Goal: Task Accomplishment & Management: Use online tool/utility

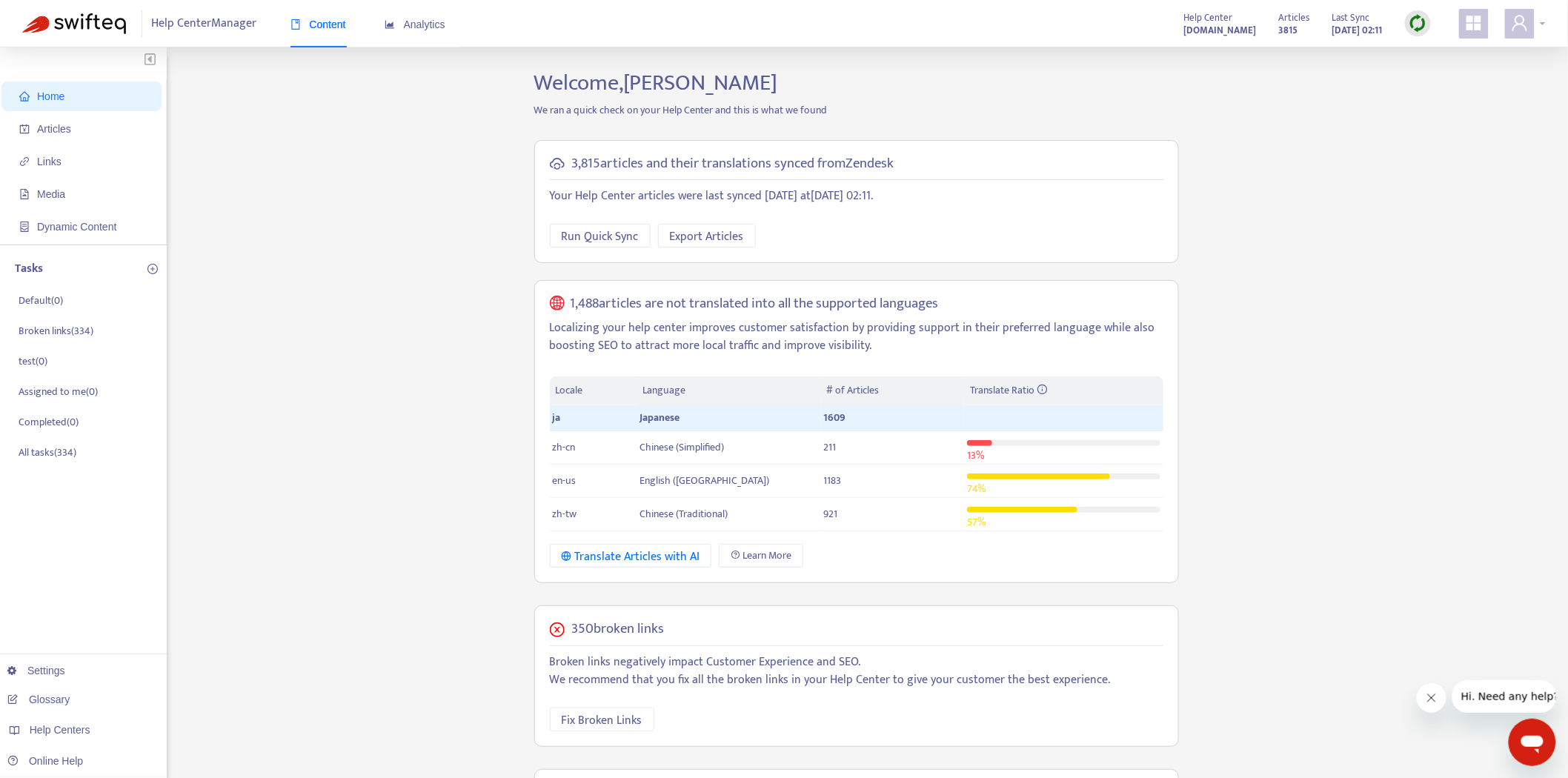
click at [1512, 23] on icon "user" at bounding box center [1519, 23] width 17 height 17
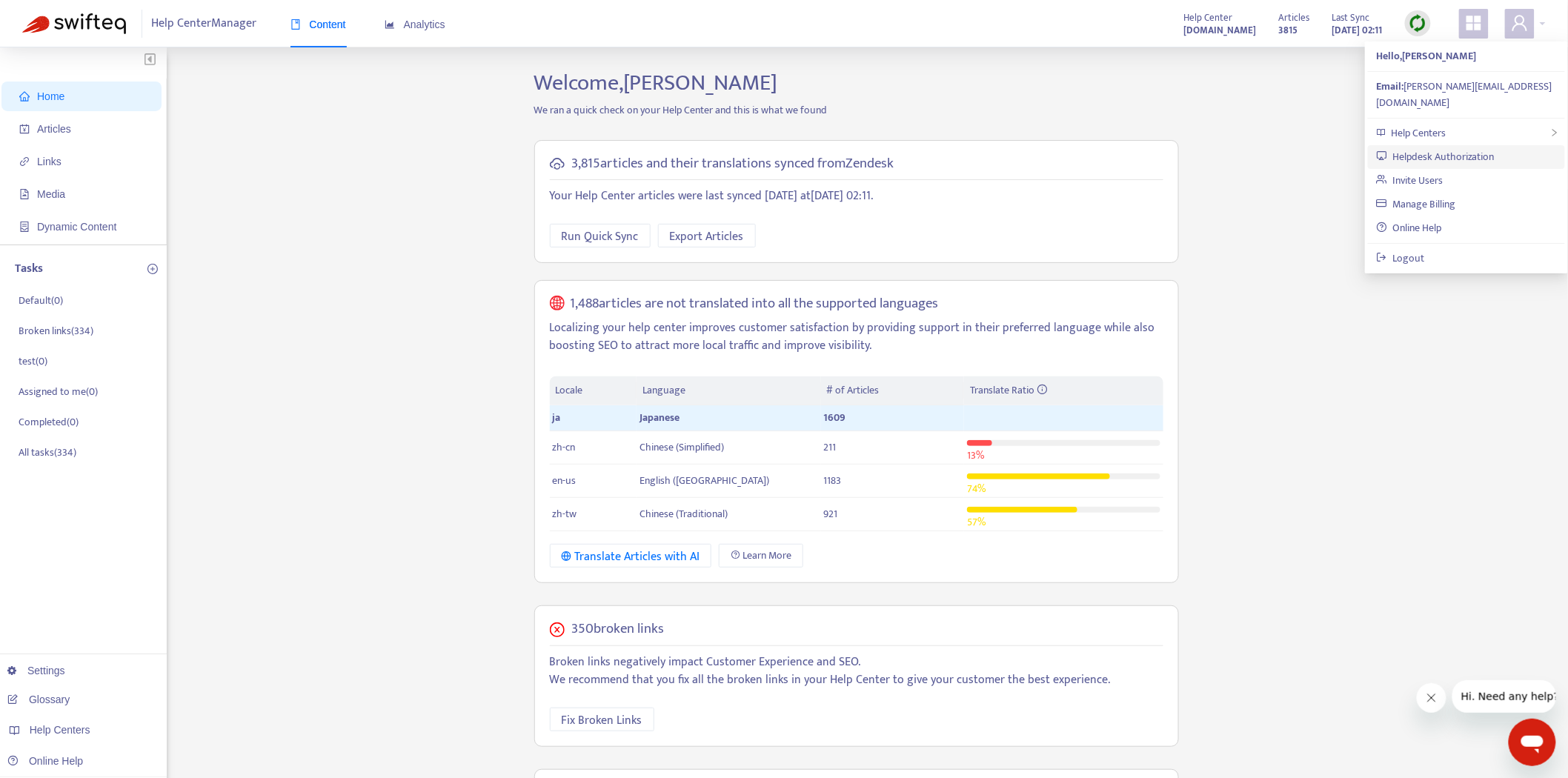
click at [1446, 148] on link "Helpdesk Authorization" at bounding box center [1436, 157] width 118 height 17
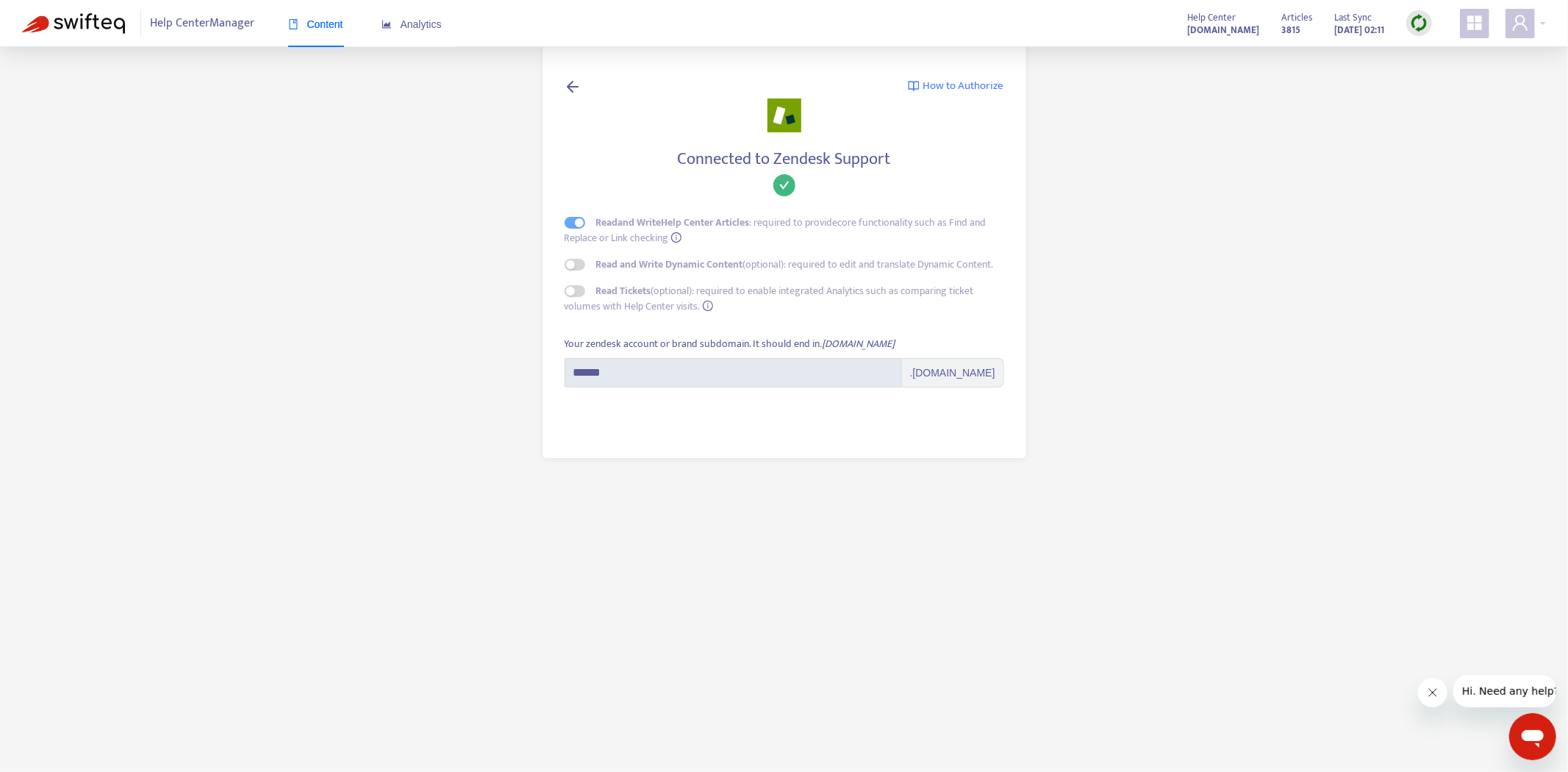
click at [1121, 221] on main "How to Authorize Connected to Zendesk Support Read and Write Help Center Articl…" at bounding box center [784, 386] width 1568 height 772
click at [312, 22] on span "Content" at bounding box center [315, 24] width 55 height 12
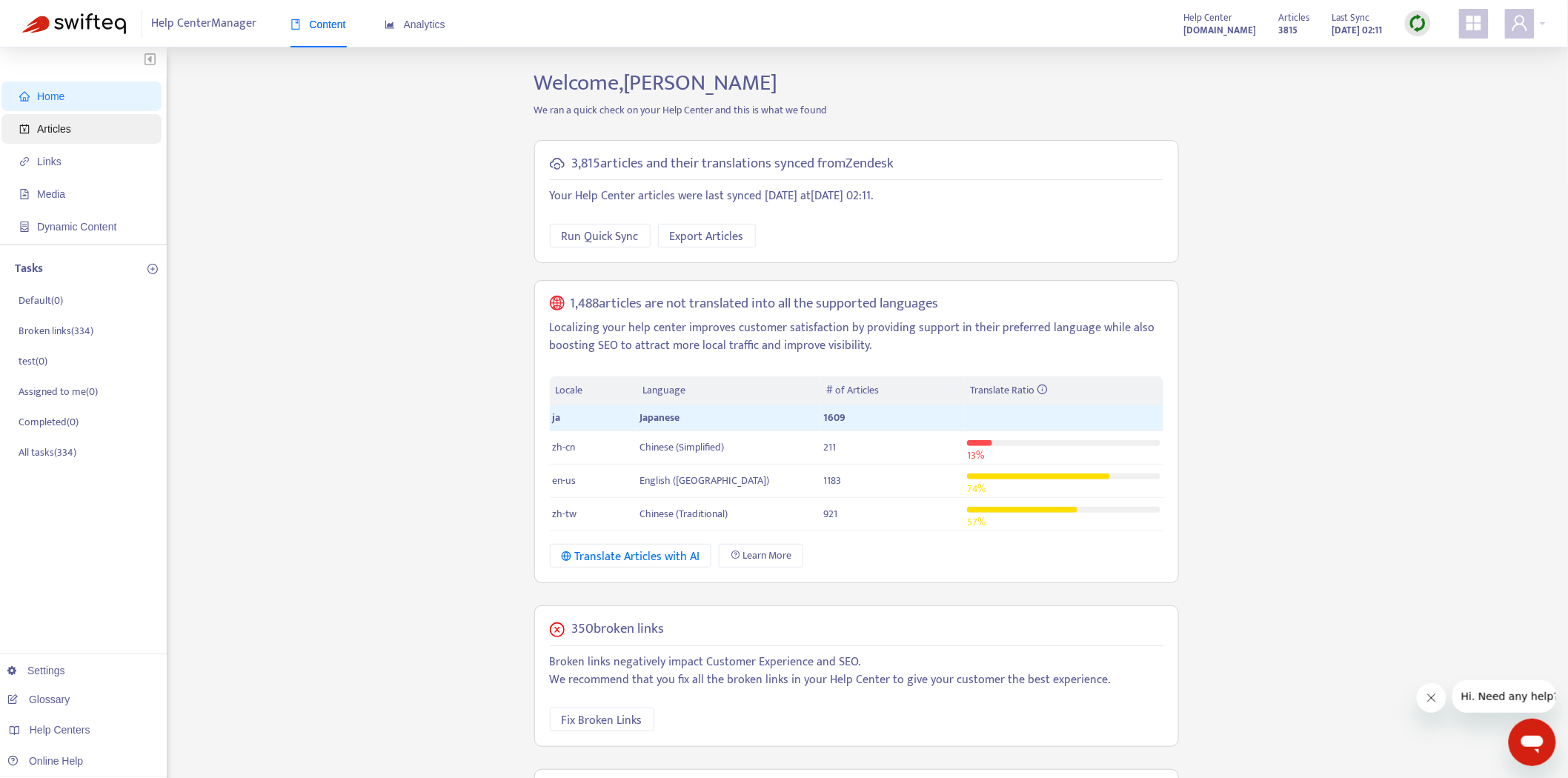
click at [92, 131] on span "Articles" at bounding box center [84, 129] width 130 height 30
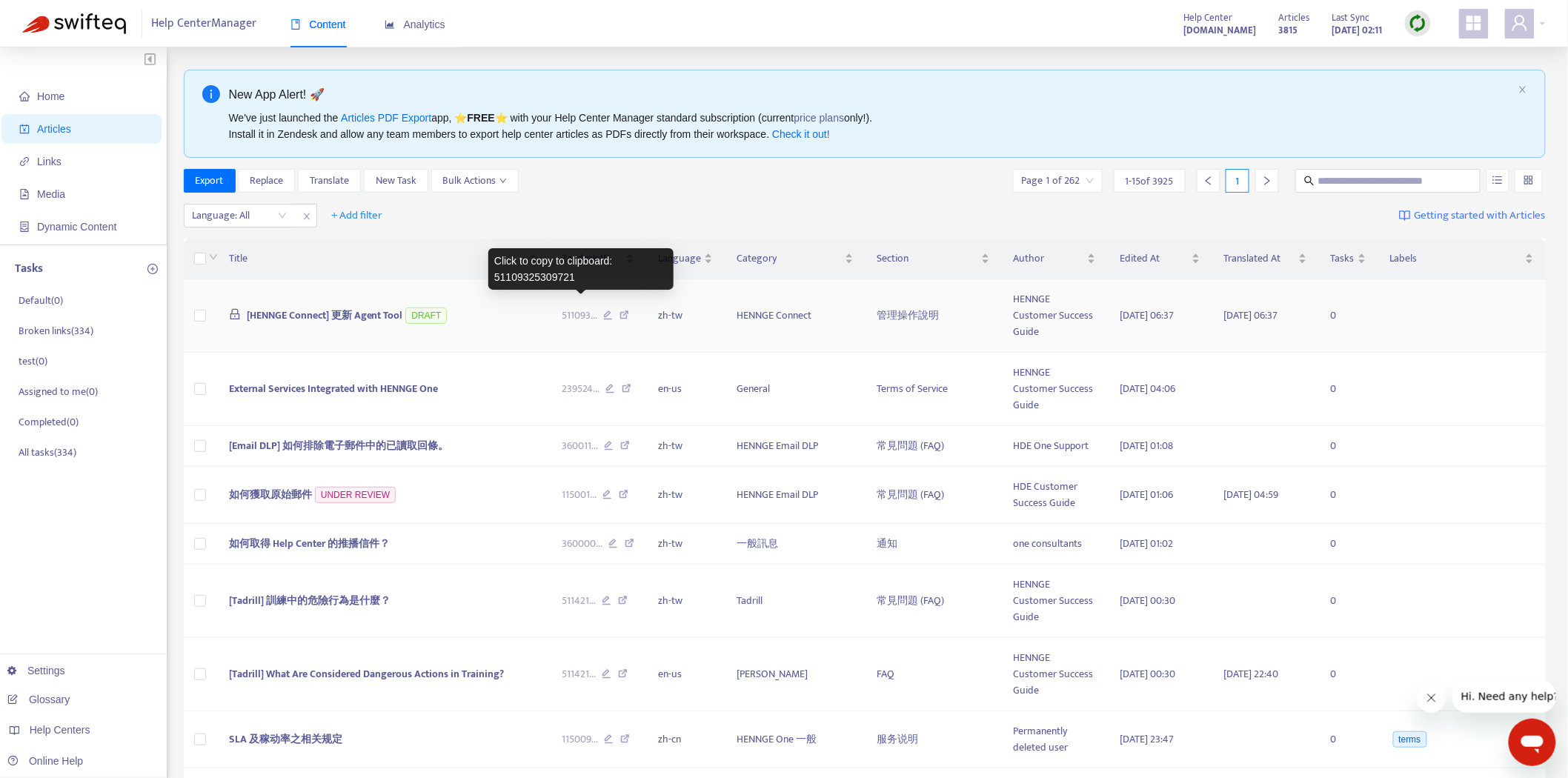
click at [578, 307] on span "511093 ..." at bounding box center [579, 315] width 36 height 16
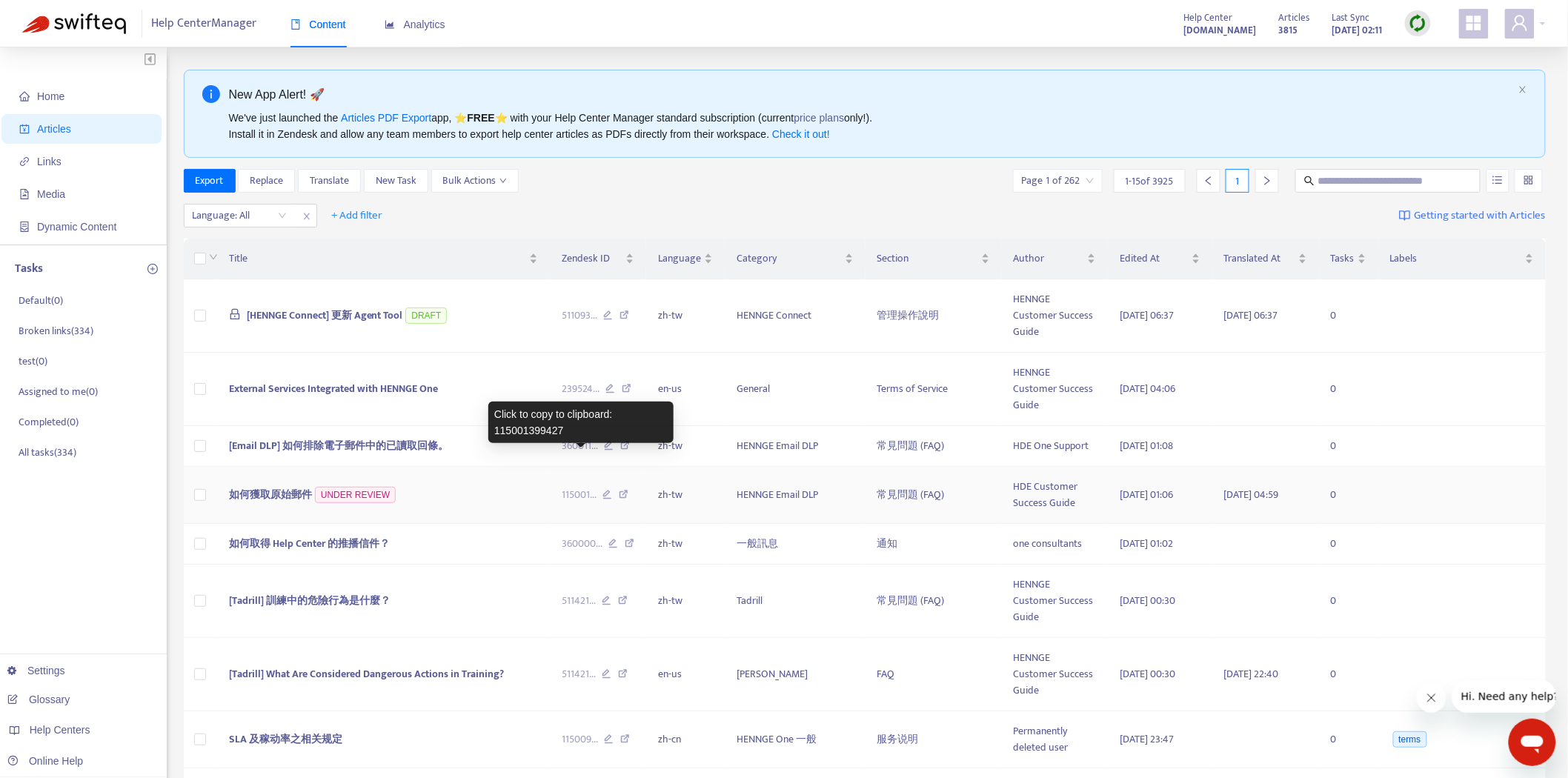
click at [572, 486] on span "115001 ..." at bounding box center [579, 494] width 35 height 16
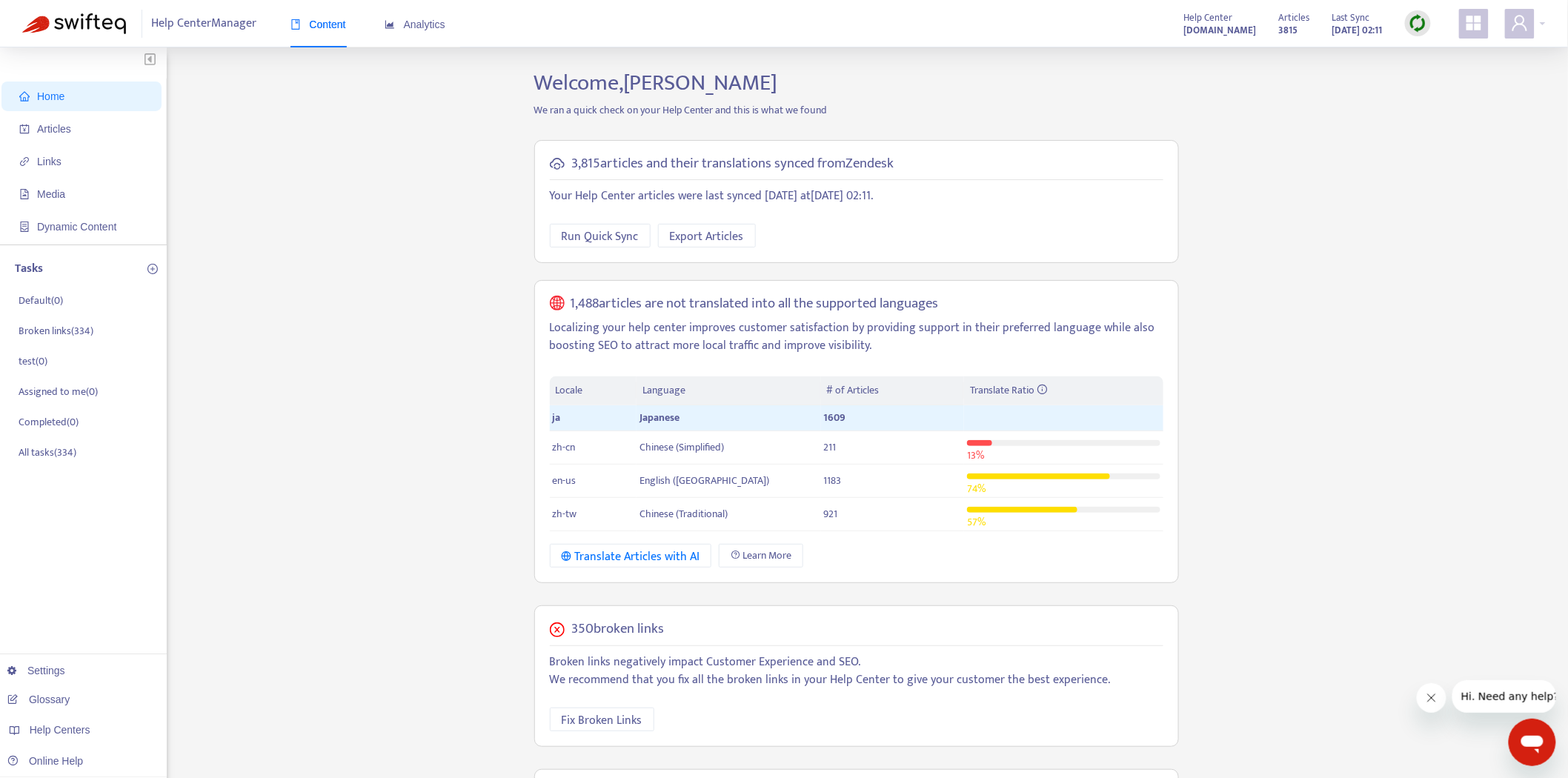
click at [1469, 27] on icon "appstore" at bounding box center [1473, 23] width 15 height 15
click at [1442, 345] on link "Help Center Translate" at bounding box center [1398, 347] width 109 height 17
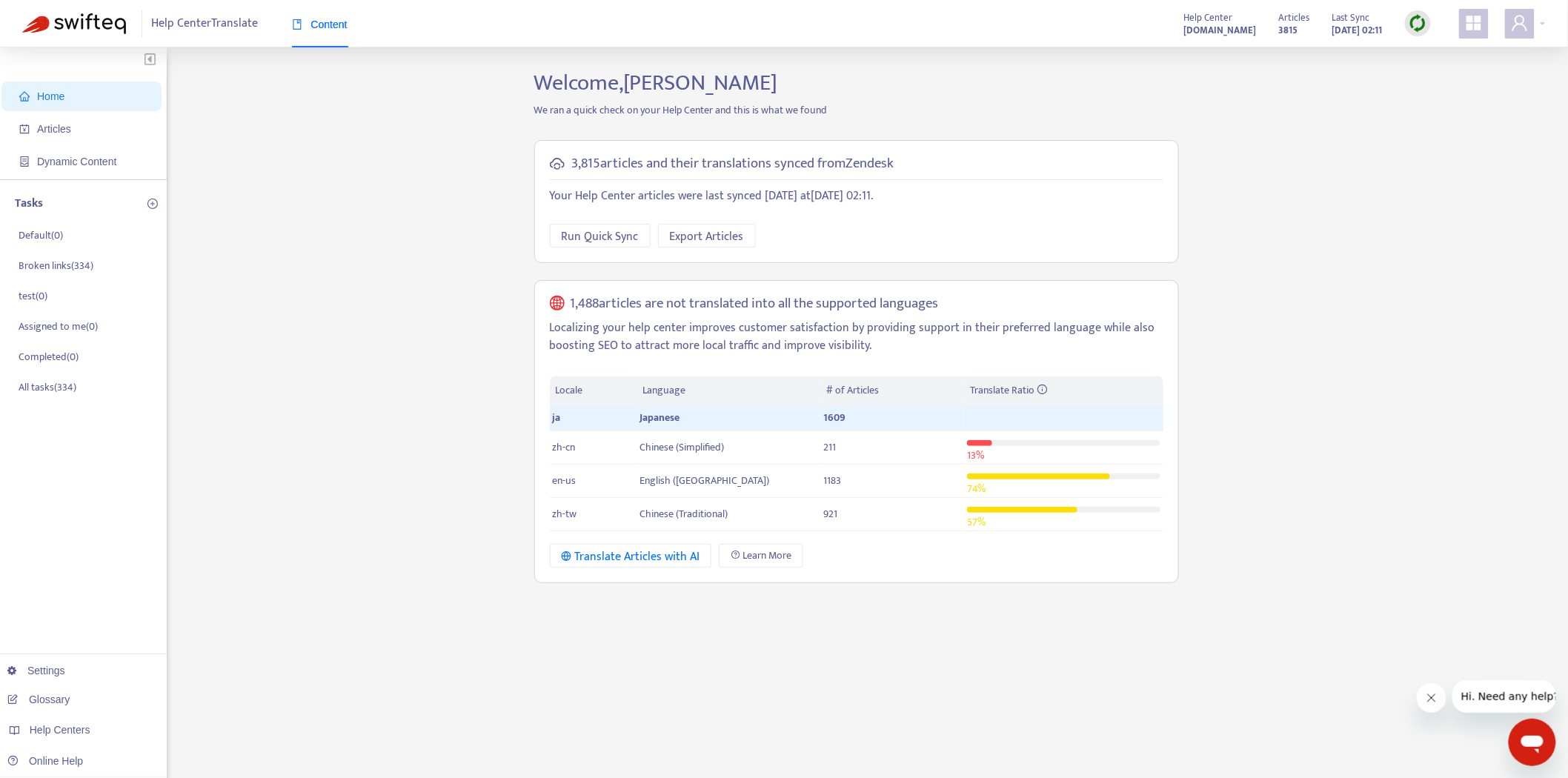
click at [1476, 30] on icon "appstore" at bounding box center [1473, 23] width 15 height 15
click at [1413, 298] on link "Help Center Manager" at bounding box center [1398, 300] width 108 height 17
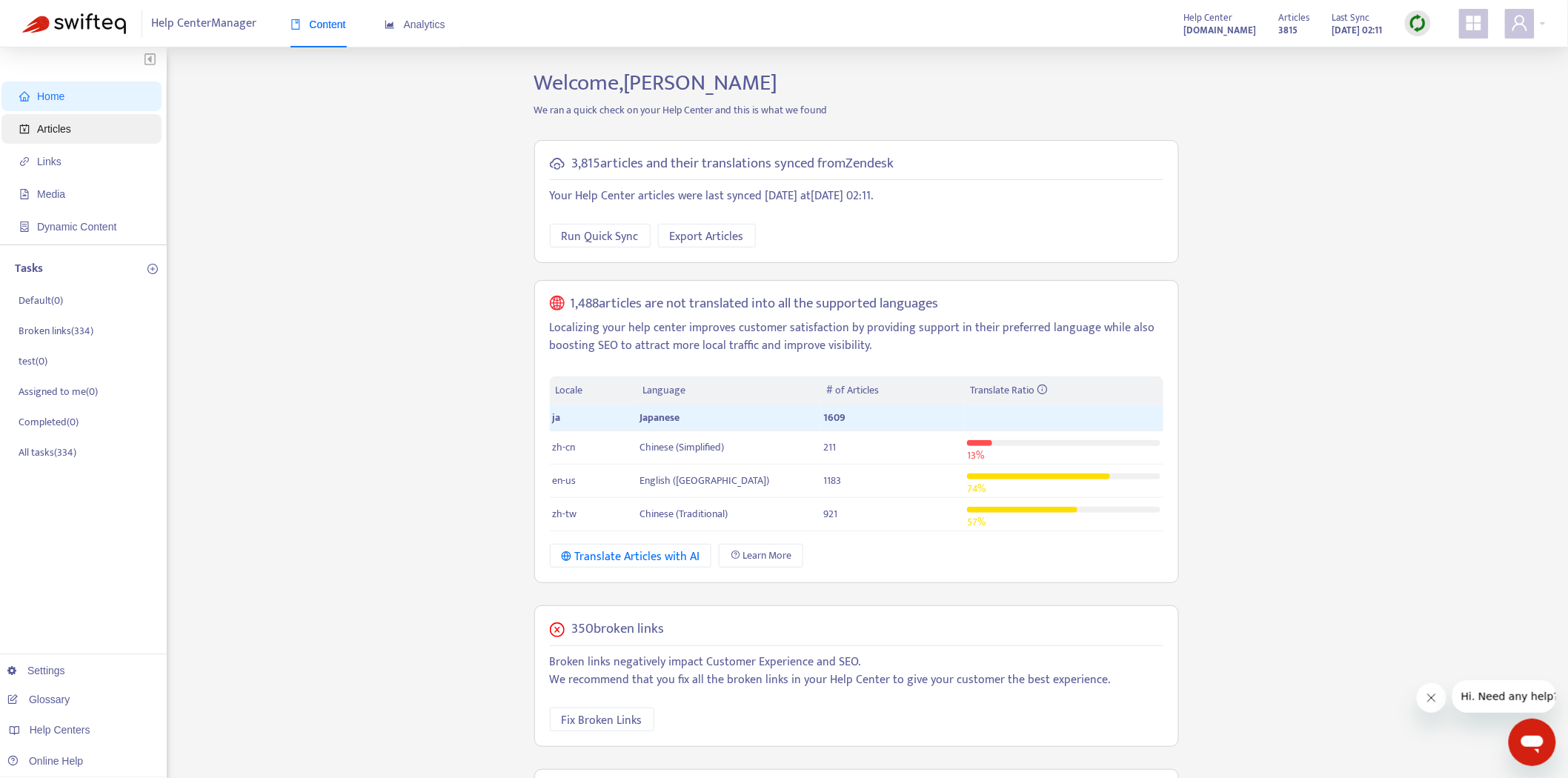
click at [112, 134] on span "Articles" at bounding box center [84, 129] width 130 height 30
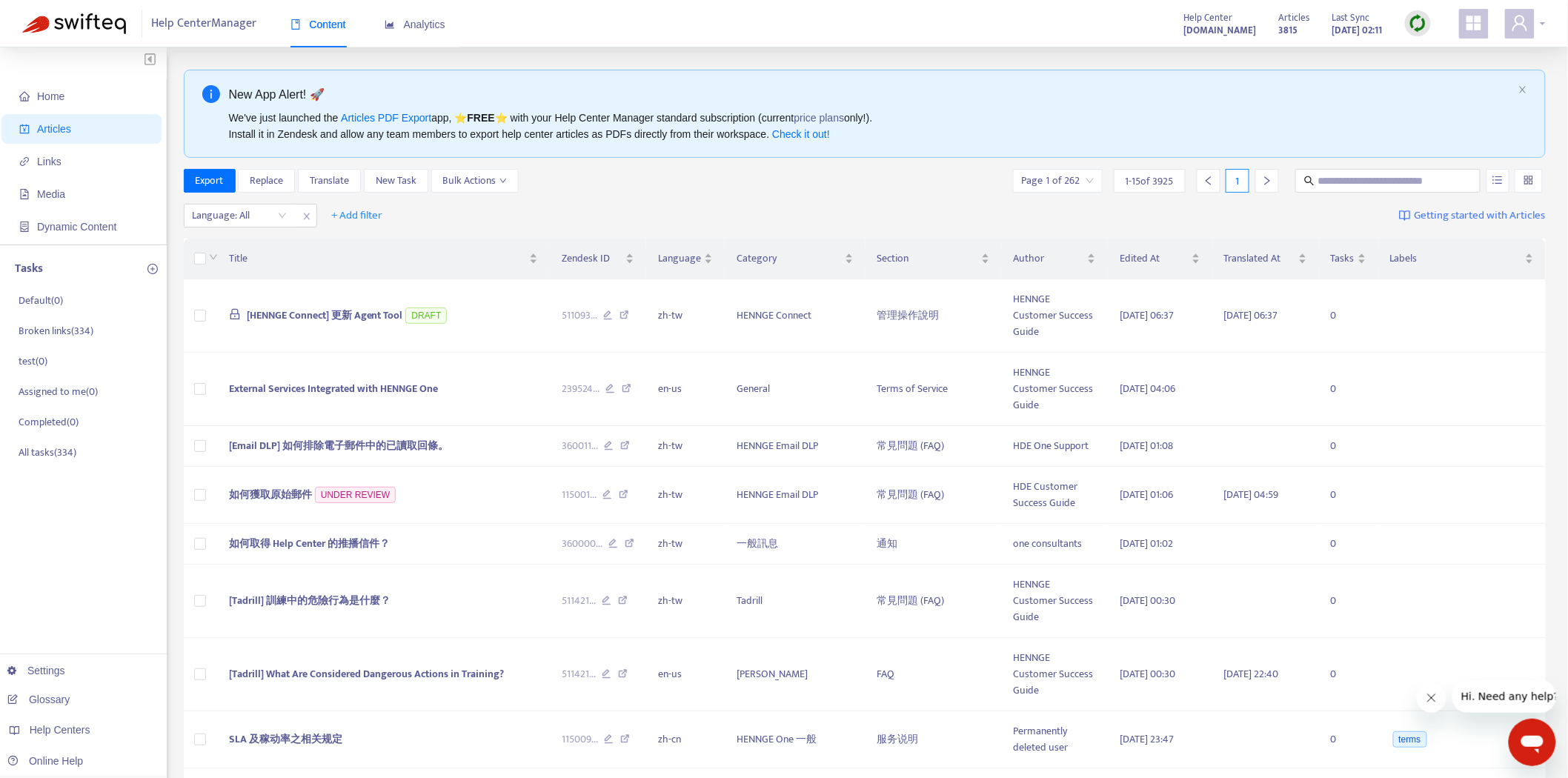
click at [1530, 24] on span at bounding box center [1519, 23] width 30 height 30
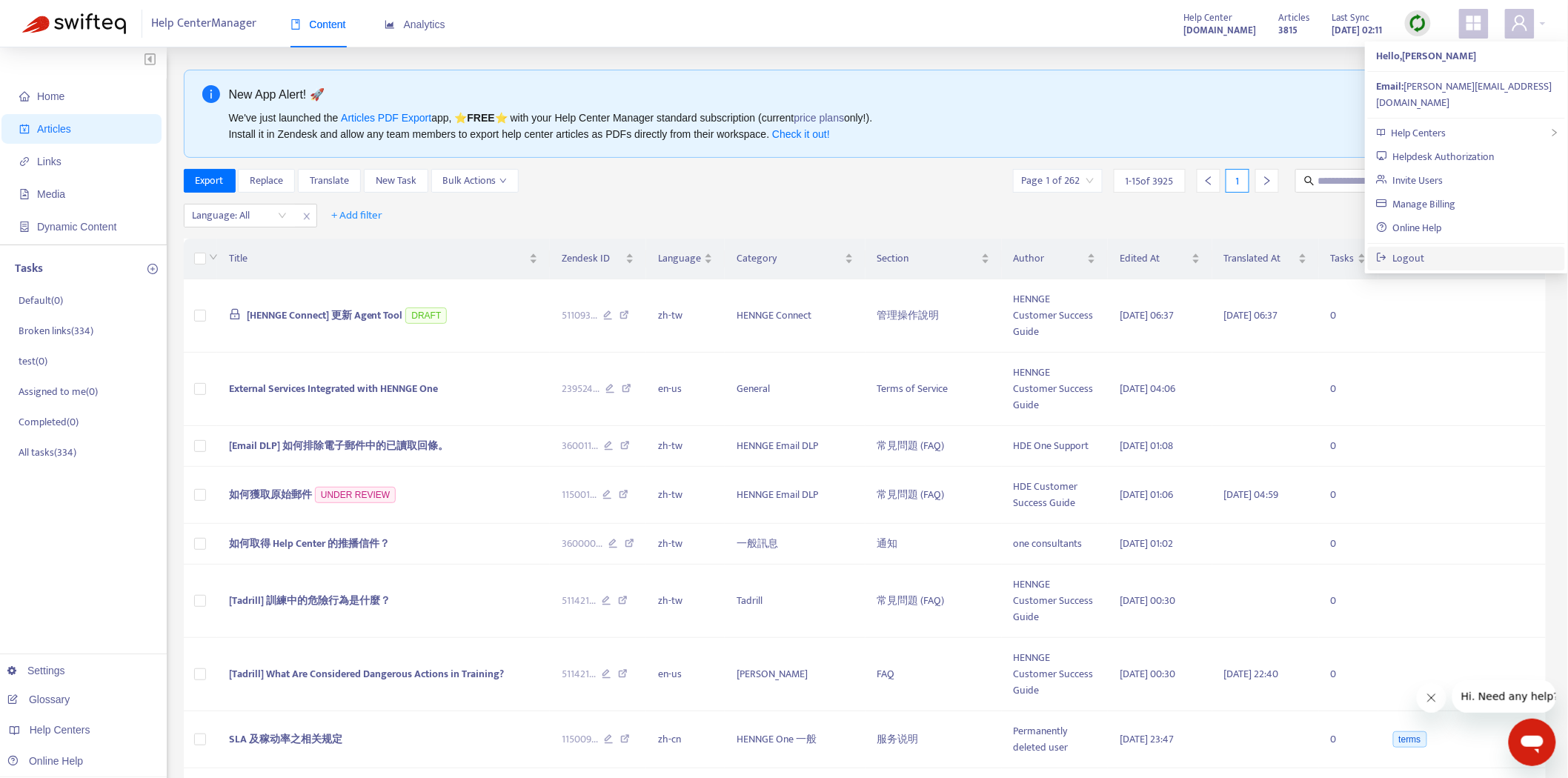
click at [1425, 249] on link "Logout" at bounding box center [1400, 258] width 48 height 17
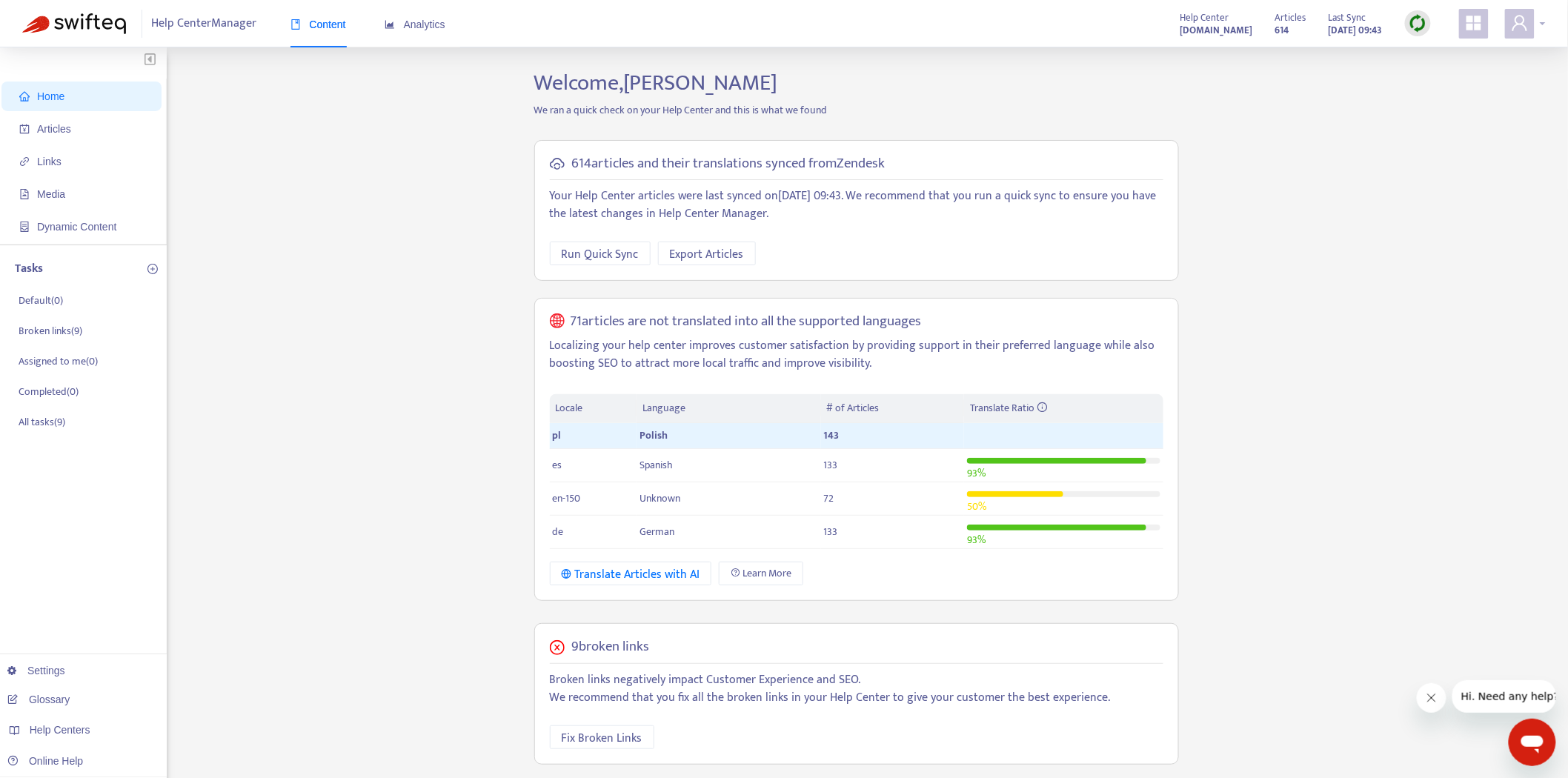
click at [1535, 18] on div at bounding box center [1525, 23] width 41 height 30
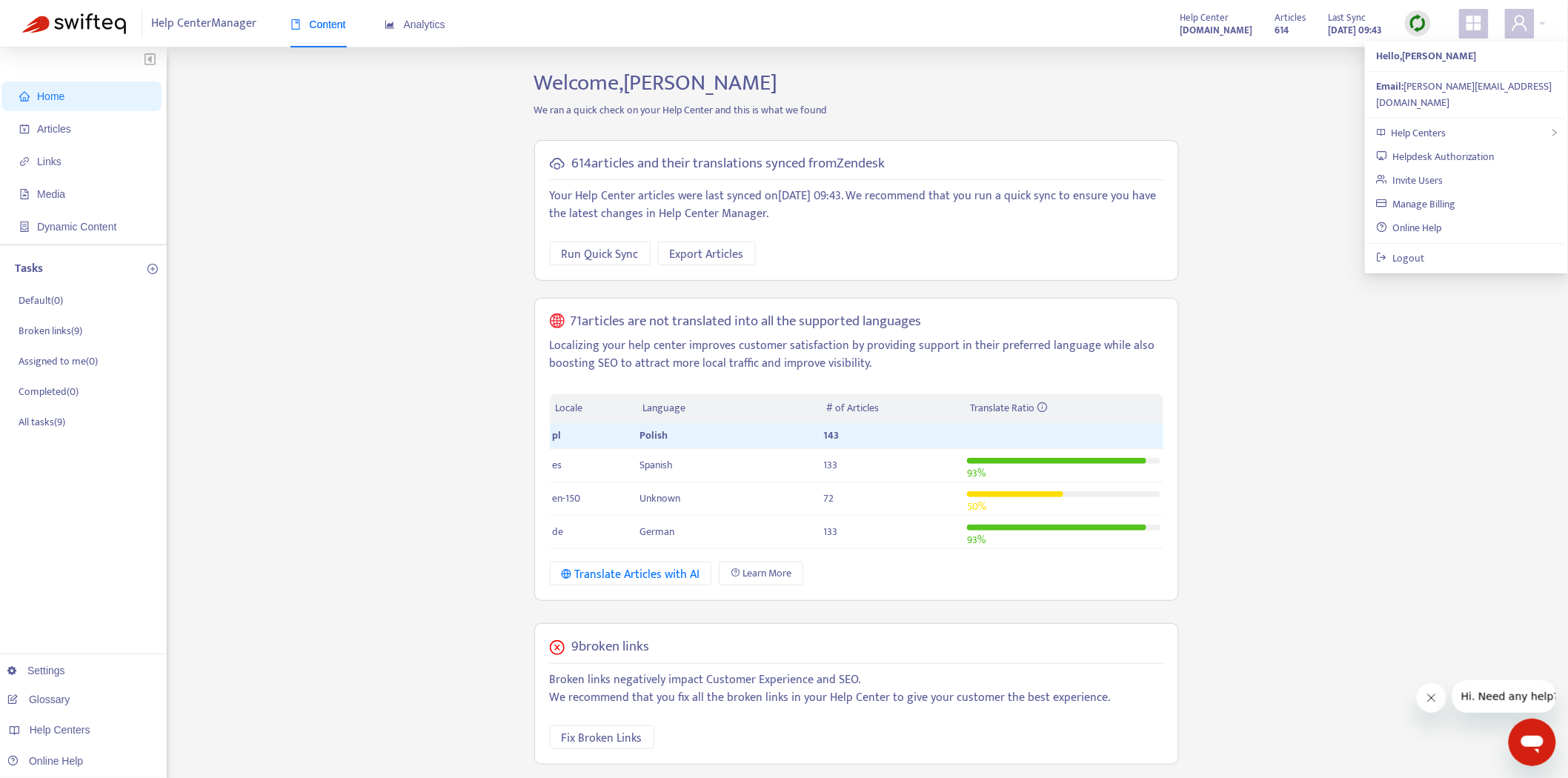
click at [1267, 325] on div "Home Articles Links Media Dynamic Content Tasks Default ( 0 ) Broken links ( 9 …" at bounding box center [784, 588] width 1524 height 1038
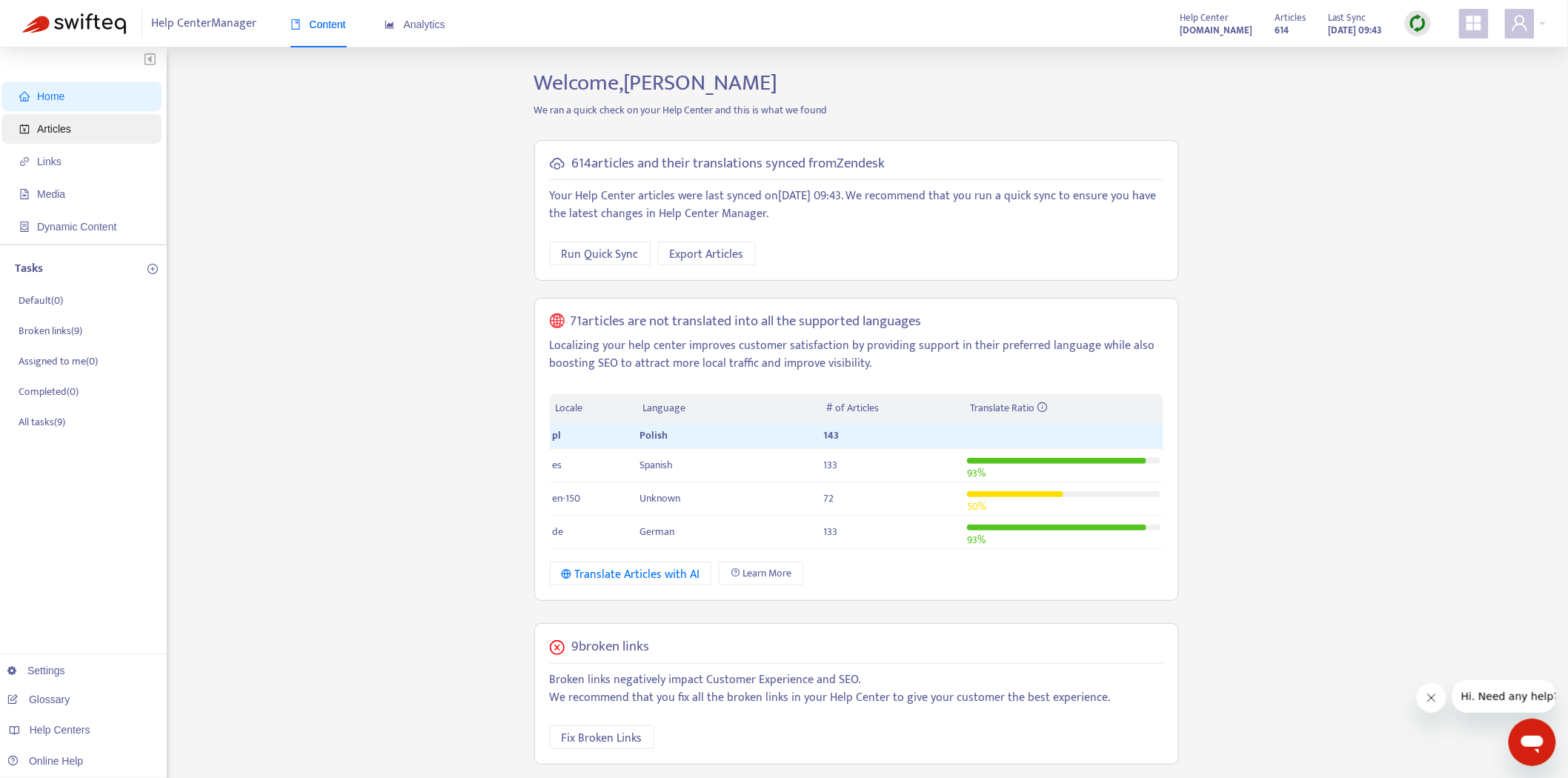
click at [96, 141] on span "Articles" at bounding box center [84, 129] width 130 height 30
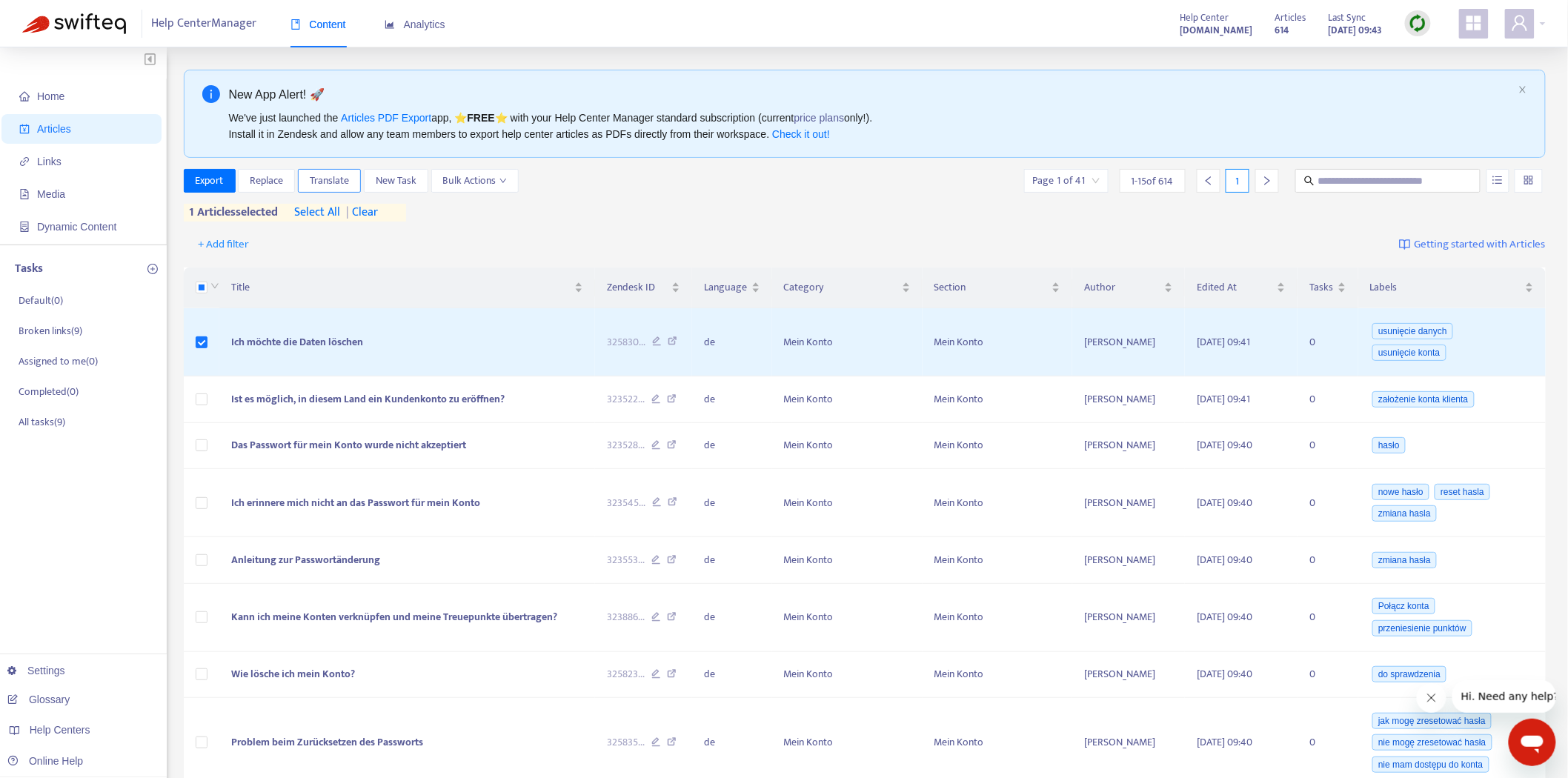
click at [346, 180] on span "Translate" at bounding box center [329, 181] width 39 height 16
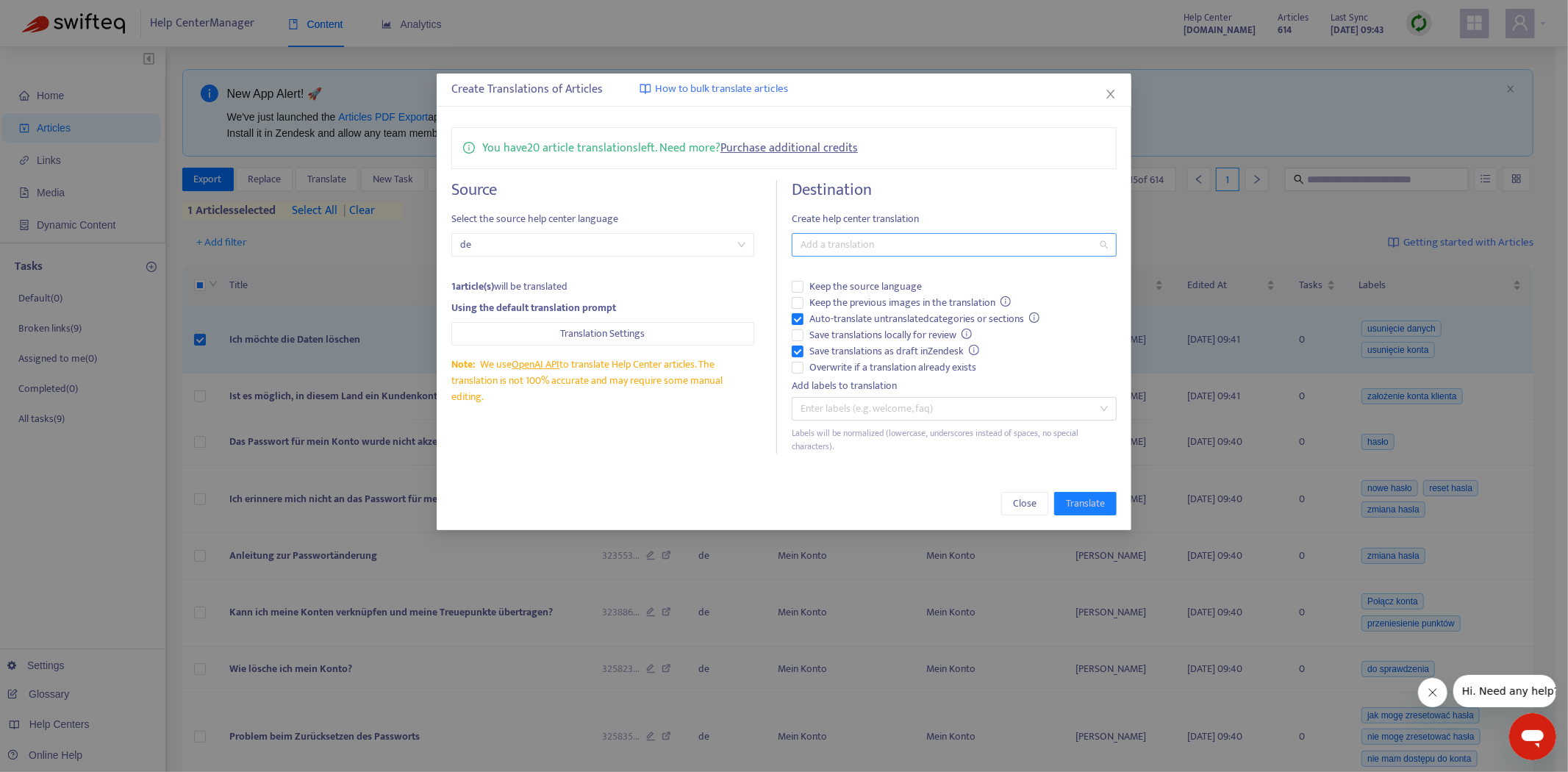
click at [993, 236] on div at bounding box center [946, 245] width 303 height 17
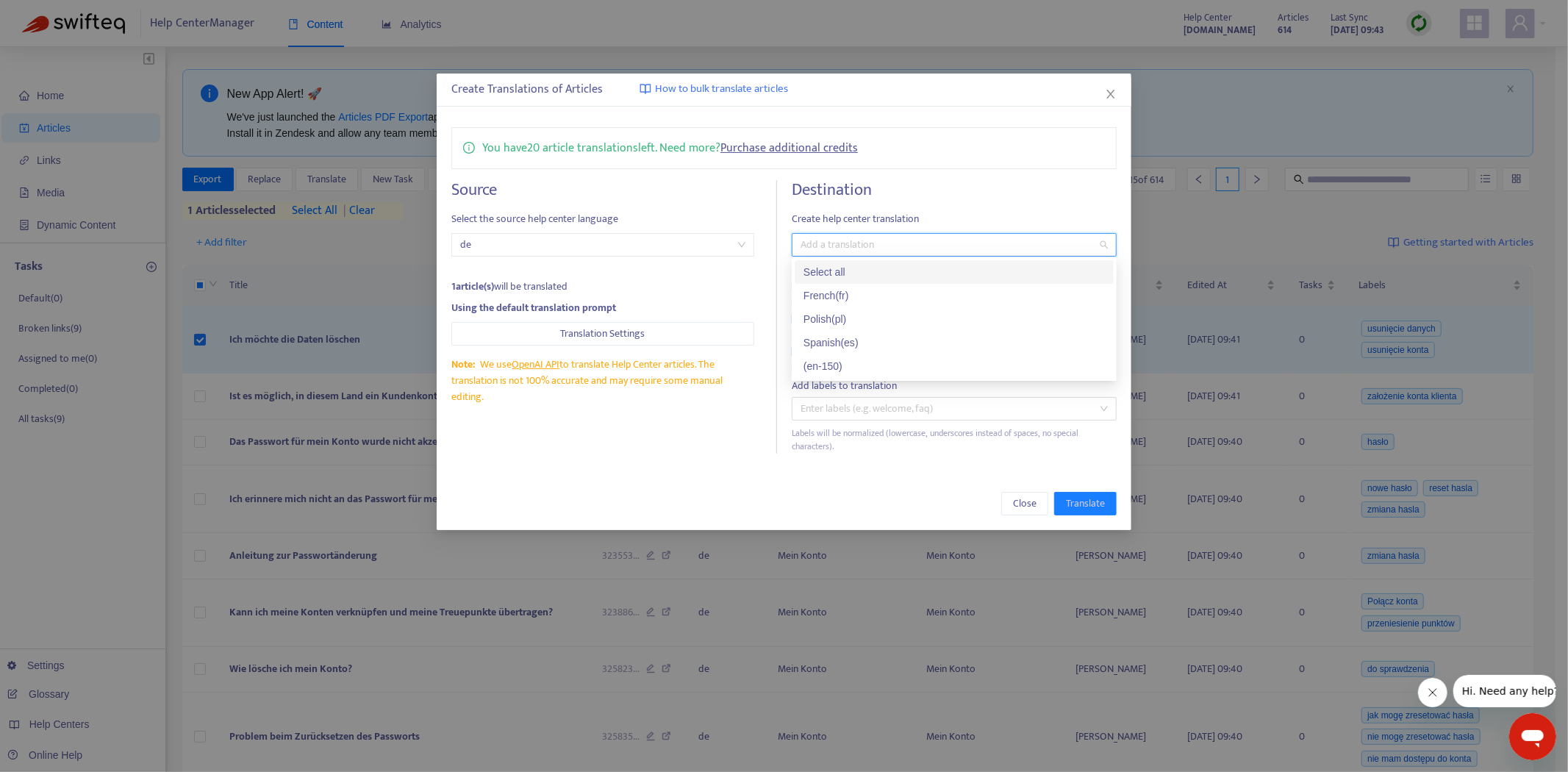
click at [761, 148] on link "Purchase additional credits" at bounding box center [790, 147] width 138 height 20
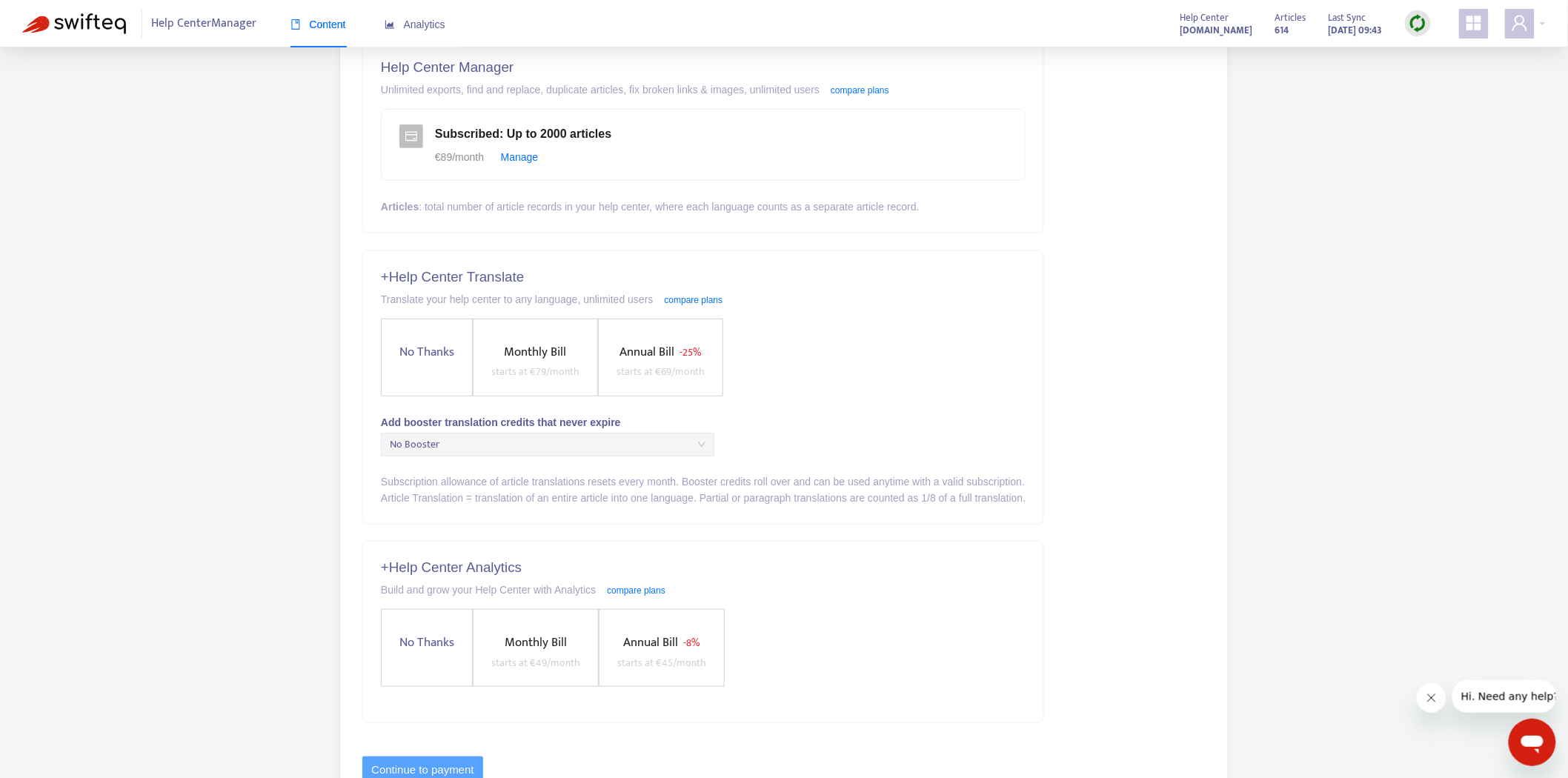
scroll to position [164, 0]
click at [542, 438] on span "No Booster" at bounding box center [547, 444] width 315 height 23
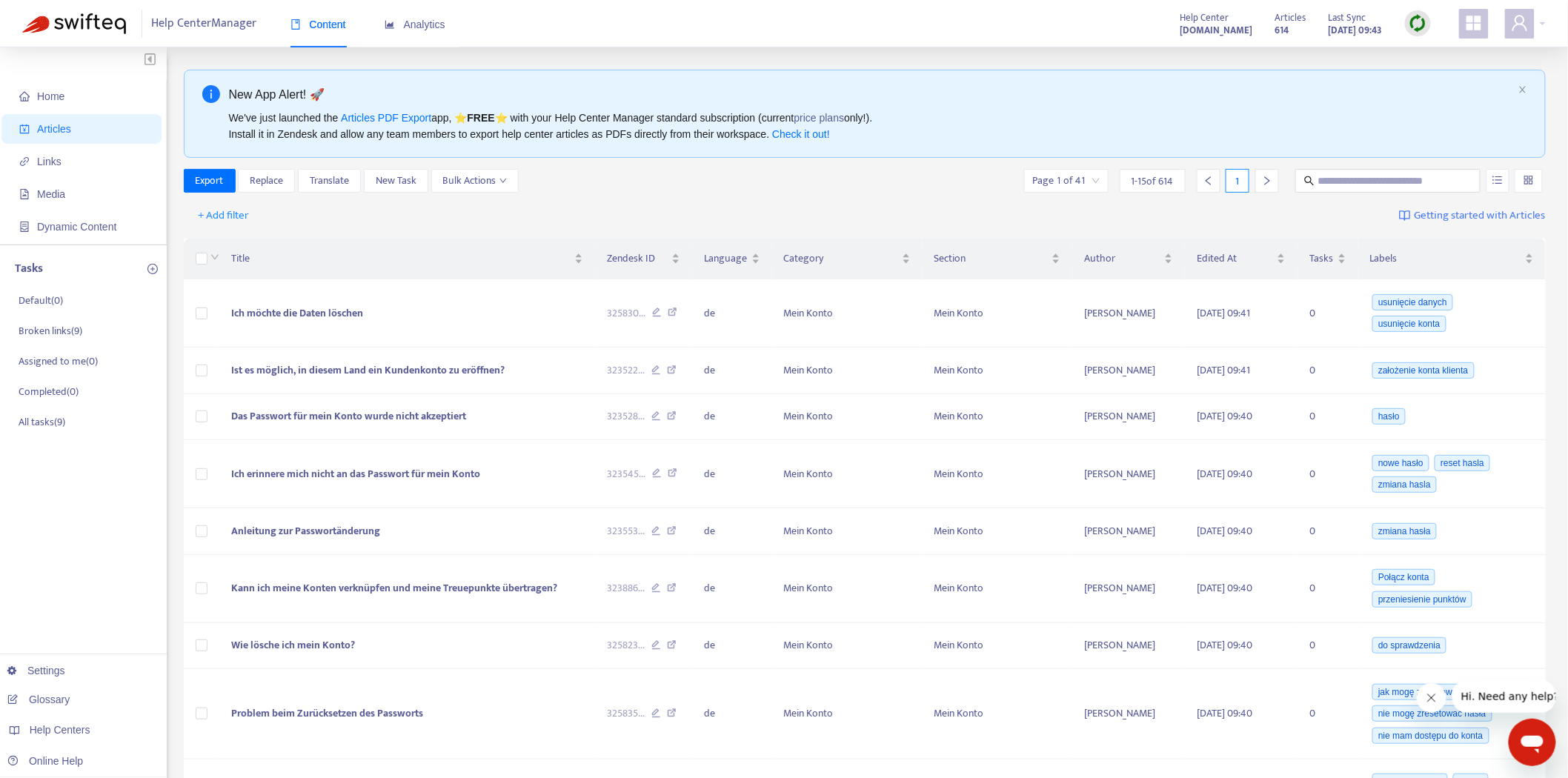
click at [1461, 24] on span at bounding box center [1473, 23] width 30 height 30
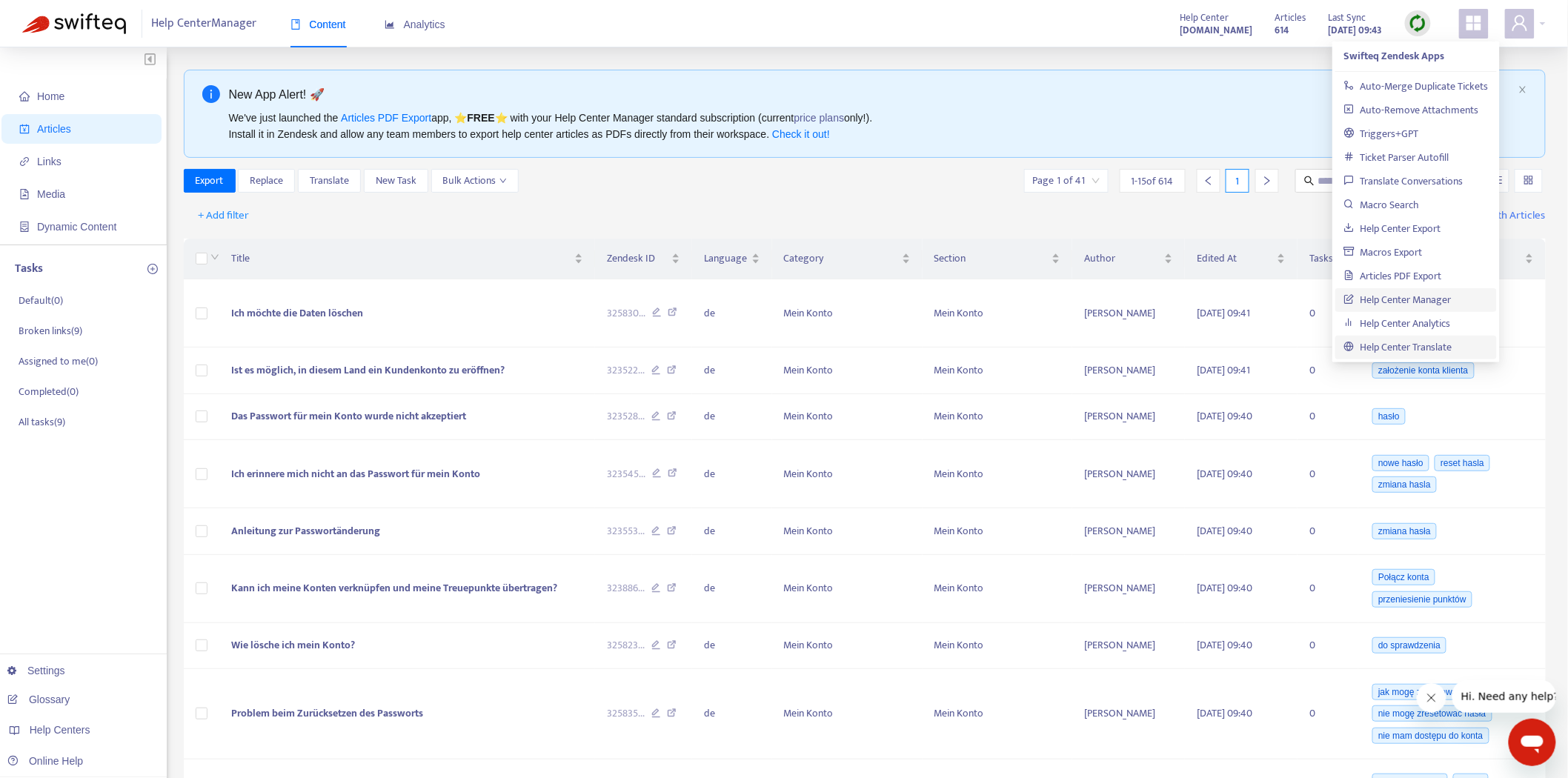
click at [1428, 348] on link "Help Center Translate" at bounding box center [1398, 347] width 109 height 17
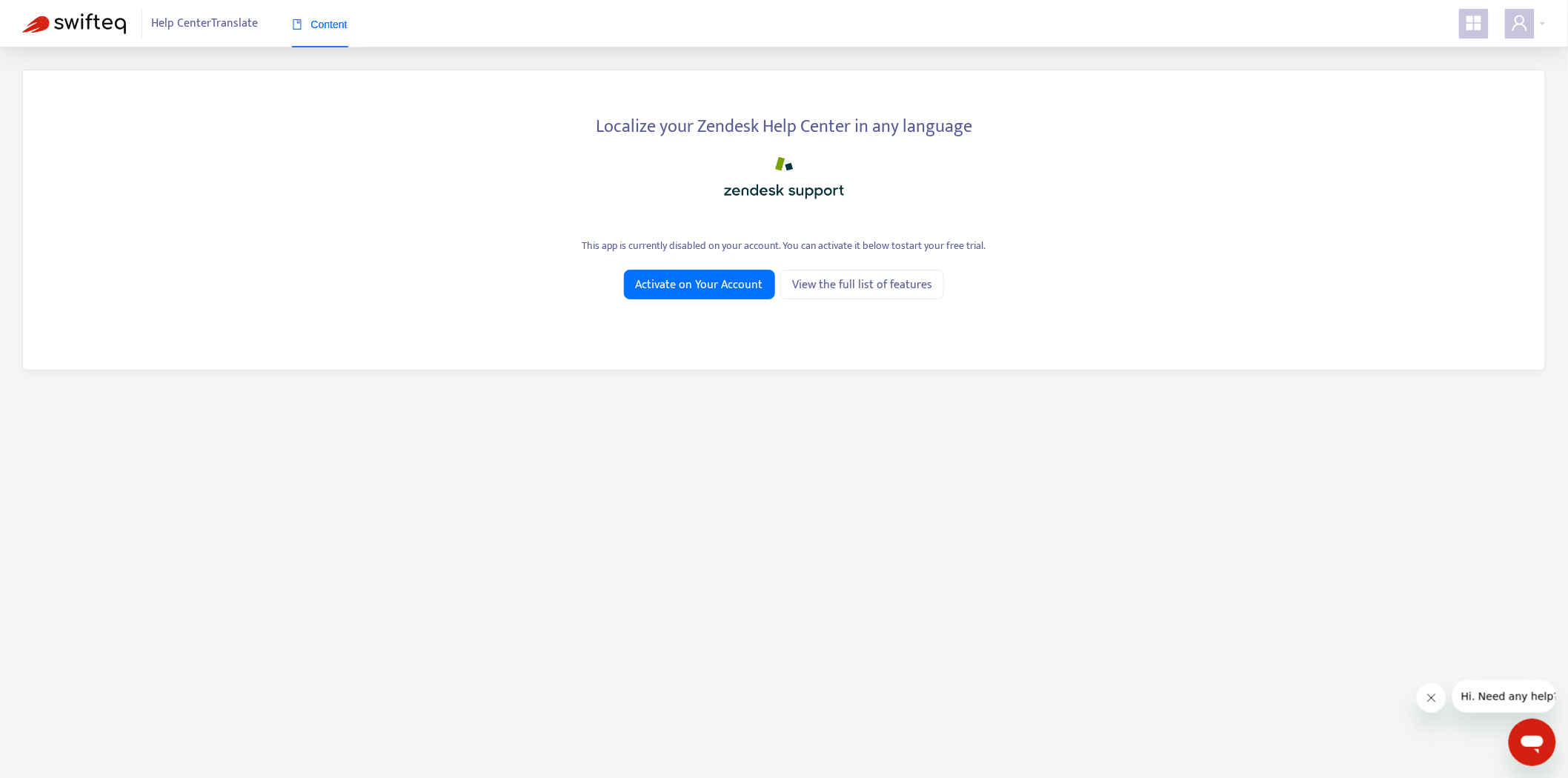
click at [1474, 24] on icon "appstore" at bounding box center [1473, 23] width 17 height 17
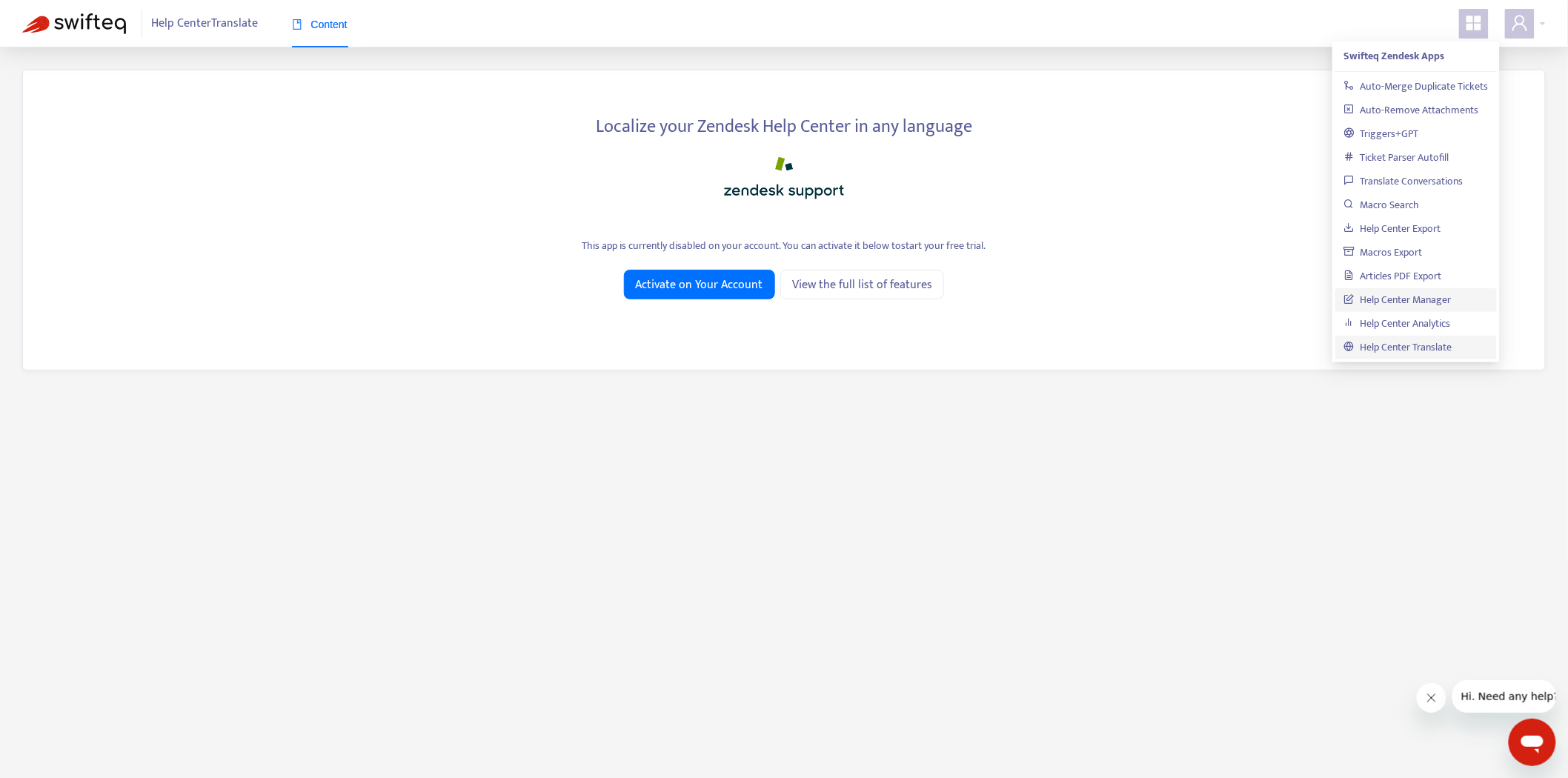
click at [1446, 306] on link "Help Center Manager" at bounding box center [1398, 300] width 108 height 17
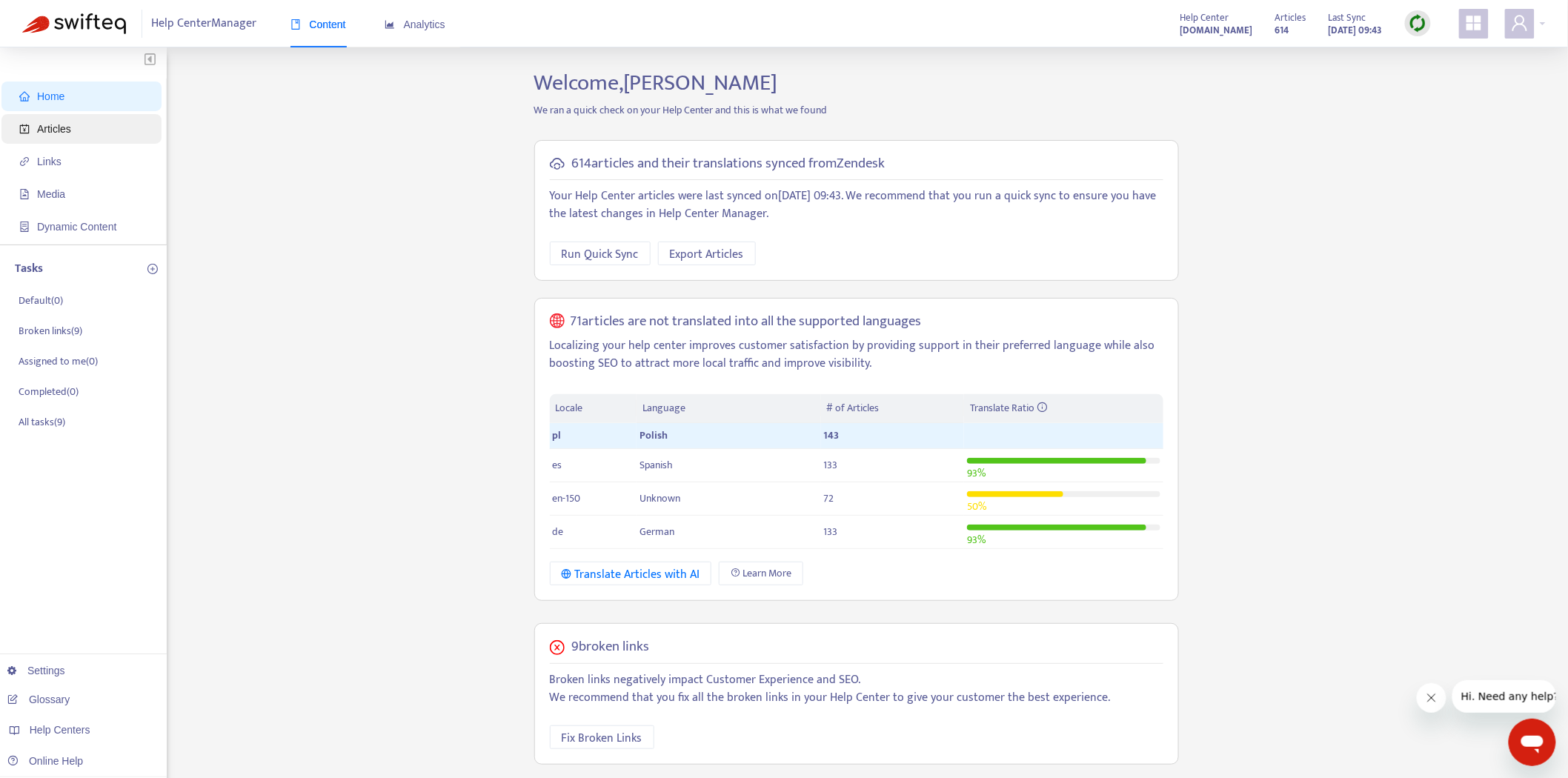
click at [105, 138] on span "Articles" at bounding box center [84, 129] width 130 height 30
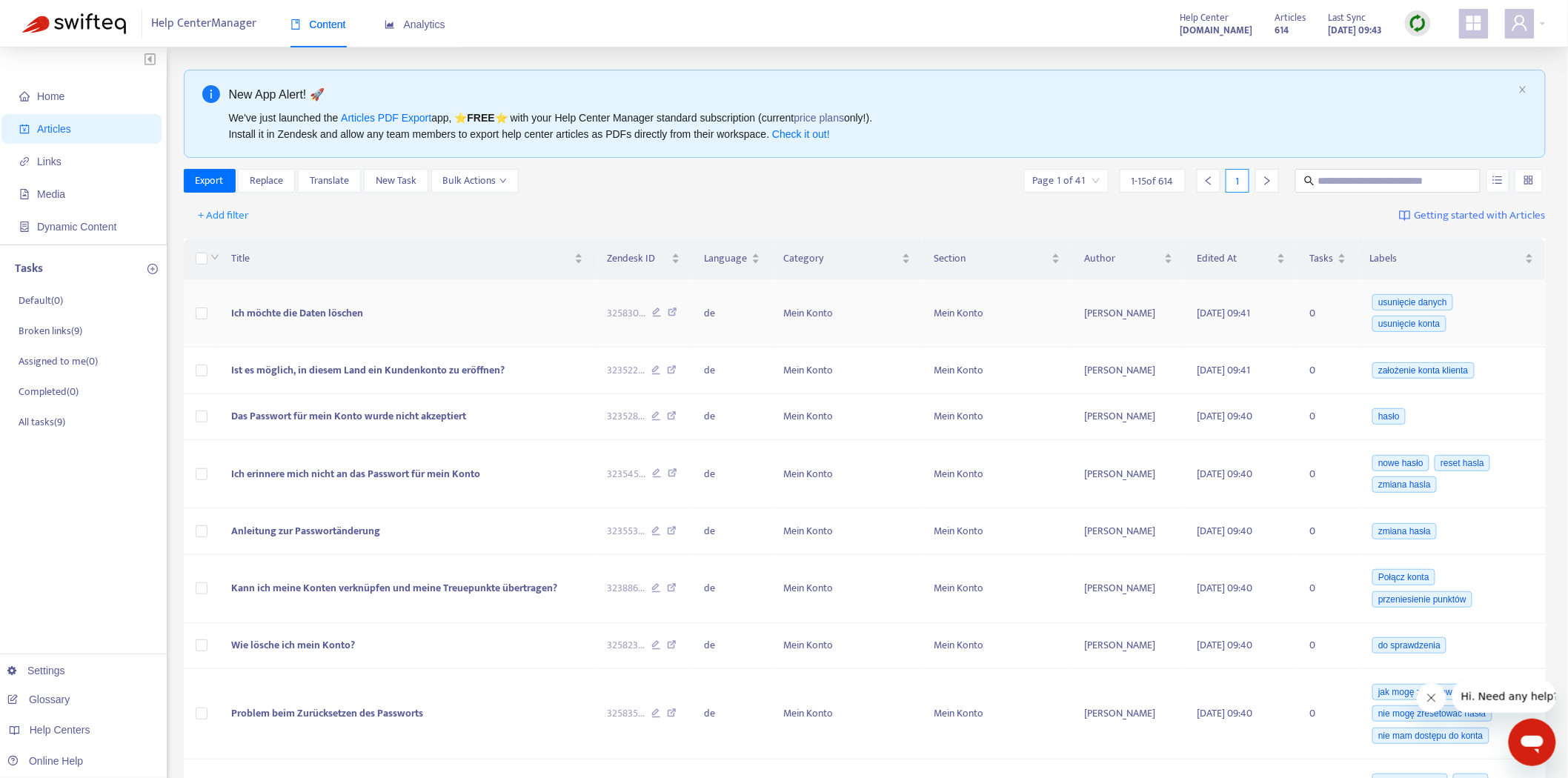
click at [308, 310] on span "Ich möchte die Daten löschen" at bounding box center [297, 313] width 132 height 17
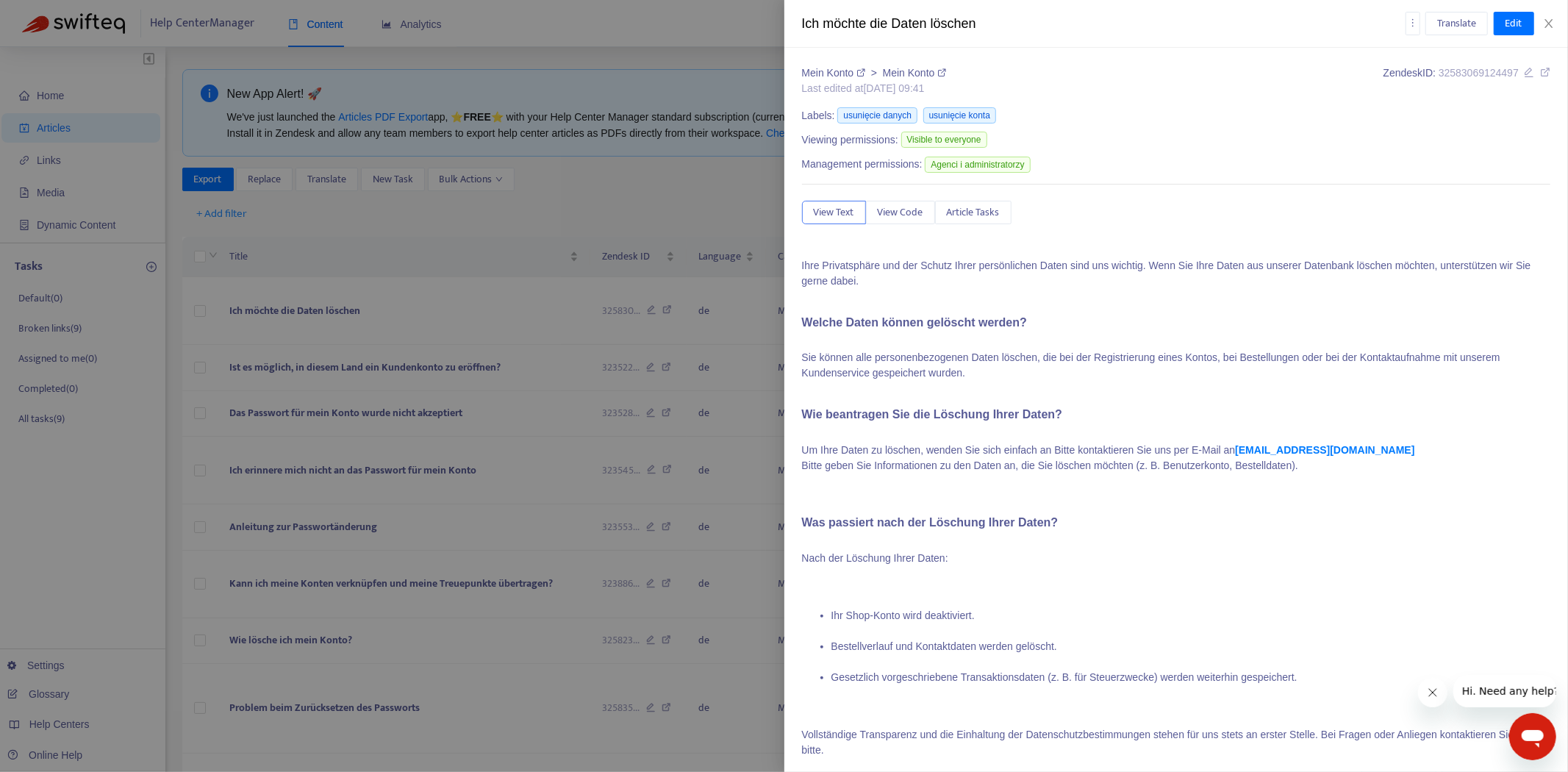
click at [307, 307] on div at bounding box center [784, 386] width 1568 height 772
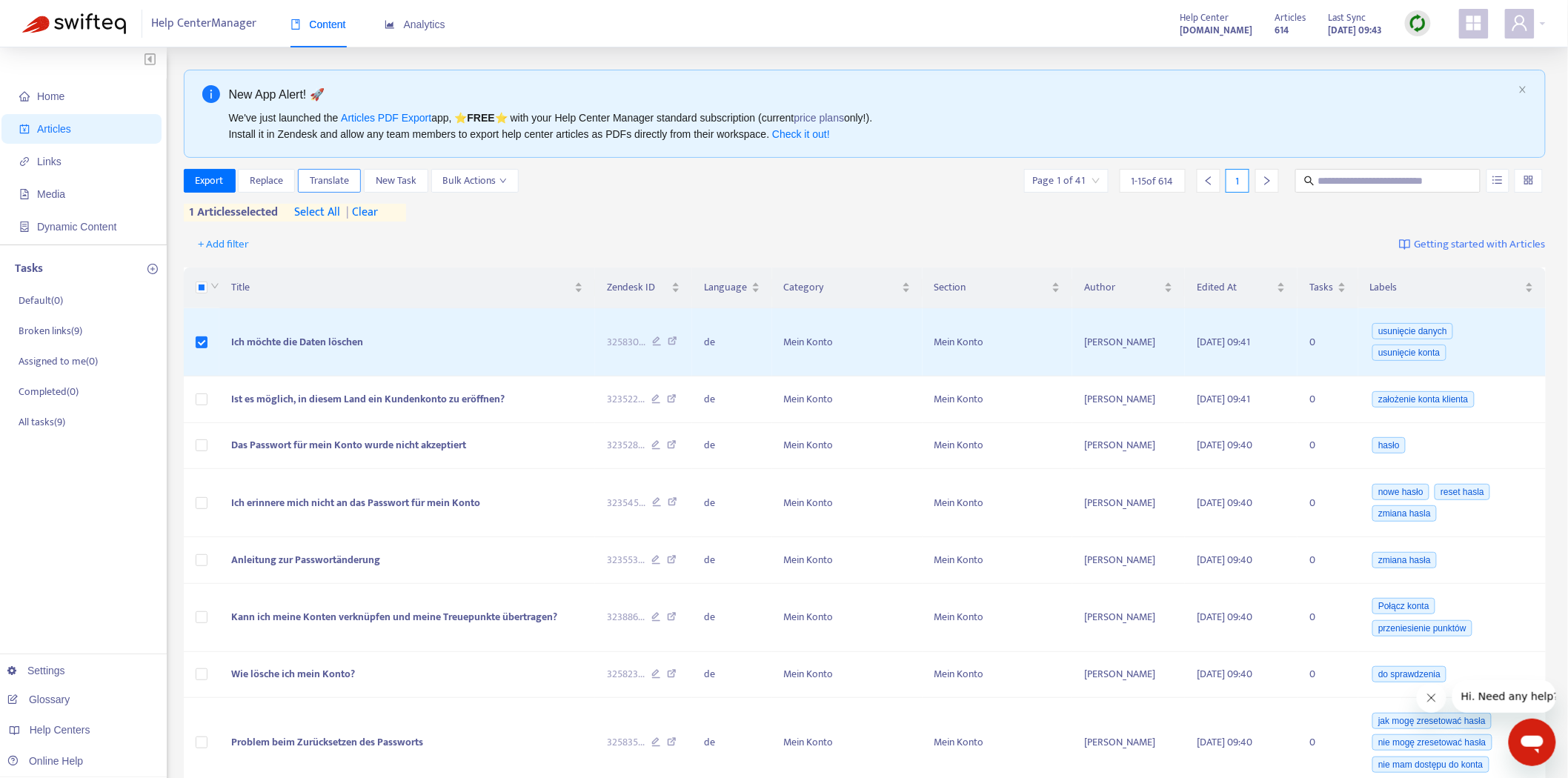
click at [320, 181] on span "Translate" at bounding box center [329, 181] width 39 height 16
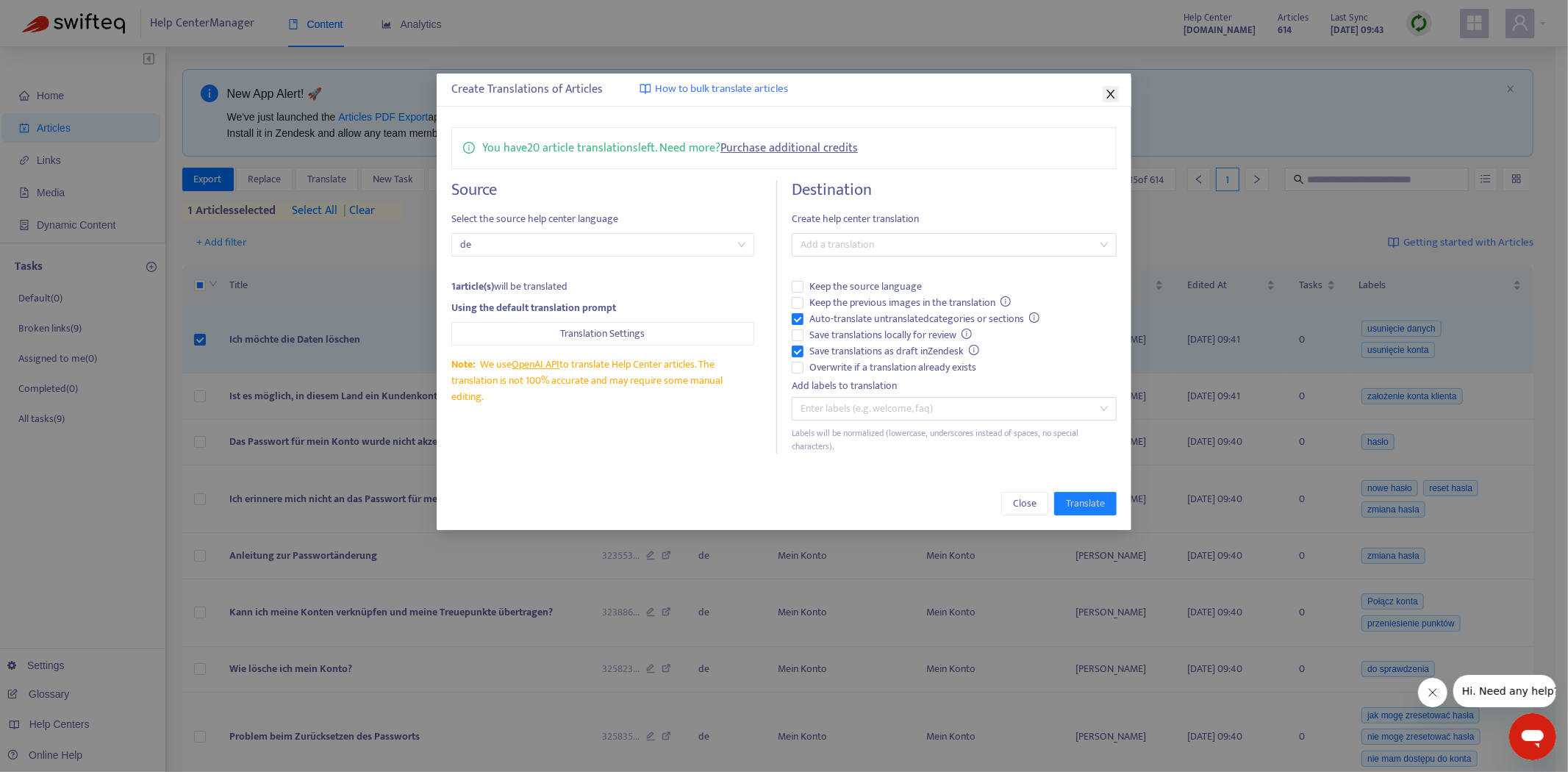
click at [1114, 96] on icon "close" at bounding box center [1111, 94] width 12 height 12
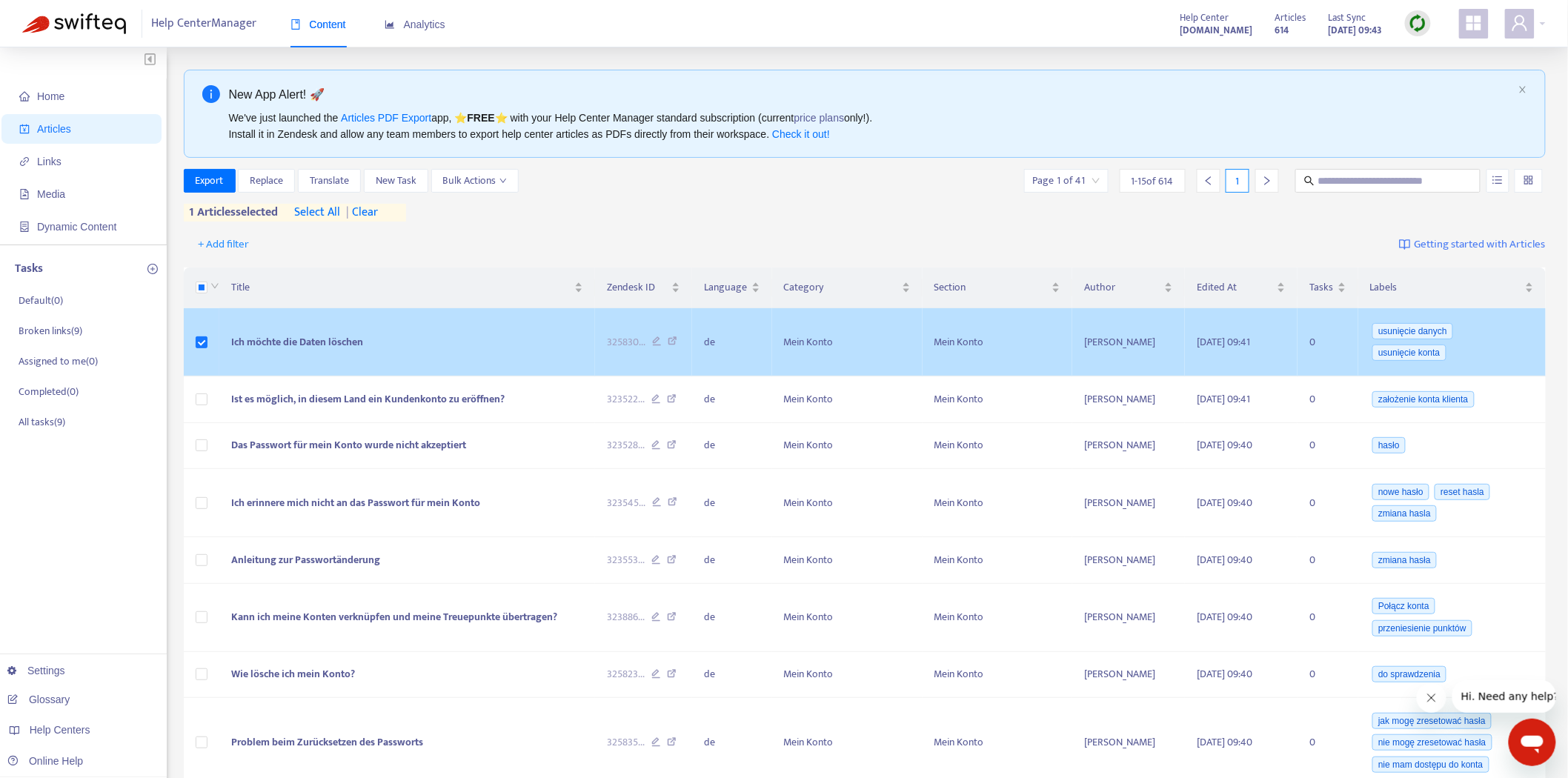
click at [323, 340] on span "Ich möchte die Daten löschen" at bounding box center [297, 342] width 132 height 17
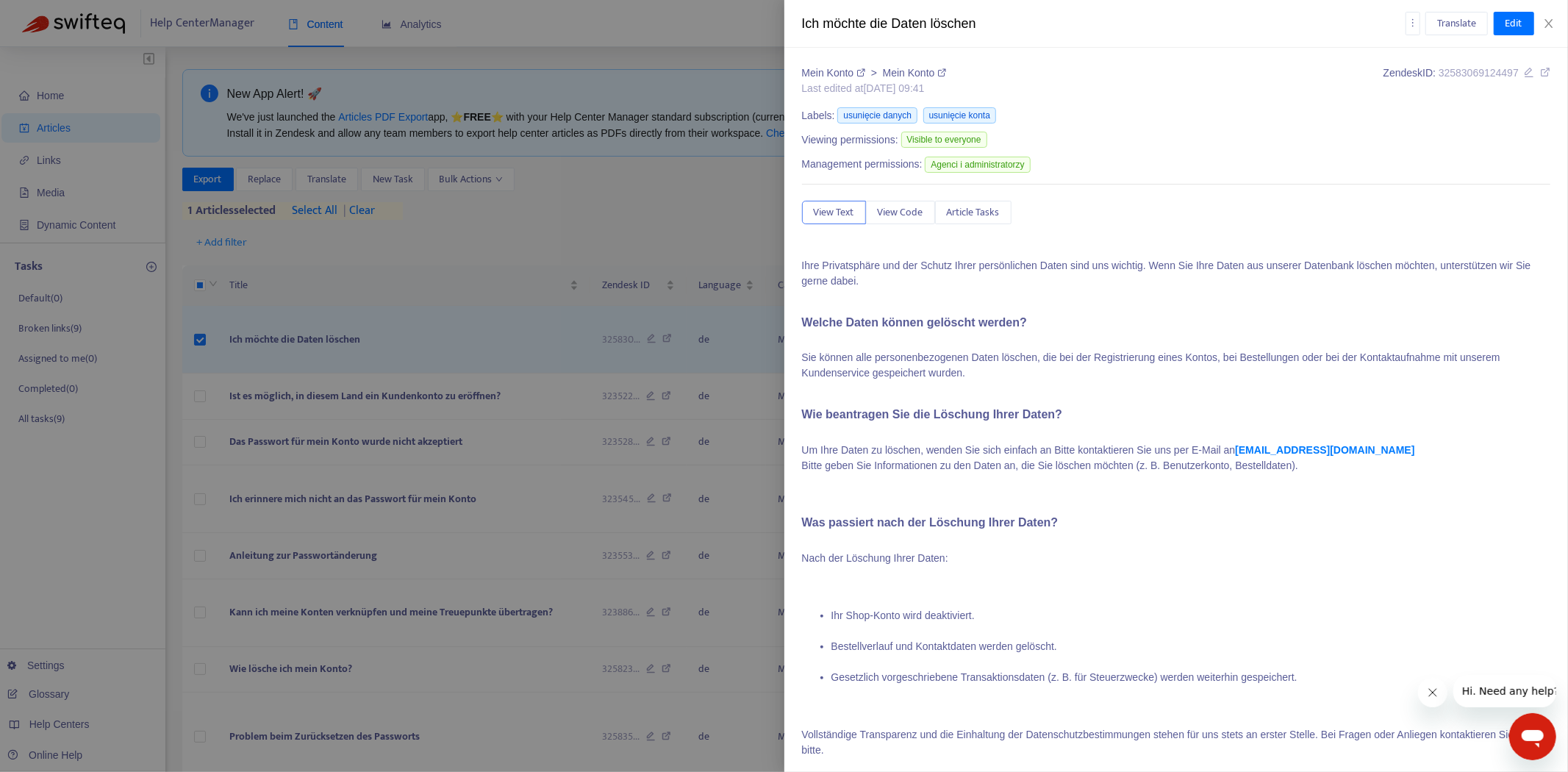
click at [534, 247] on div at bounding box center [784, 386] width 1568 height 772
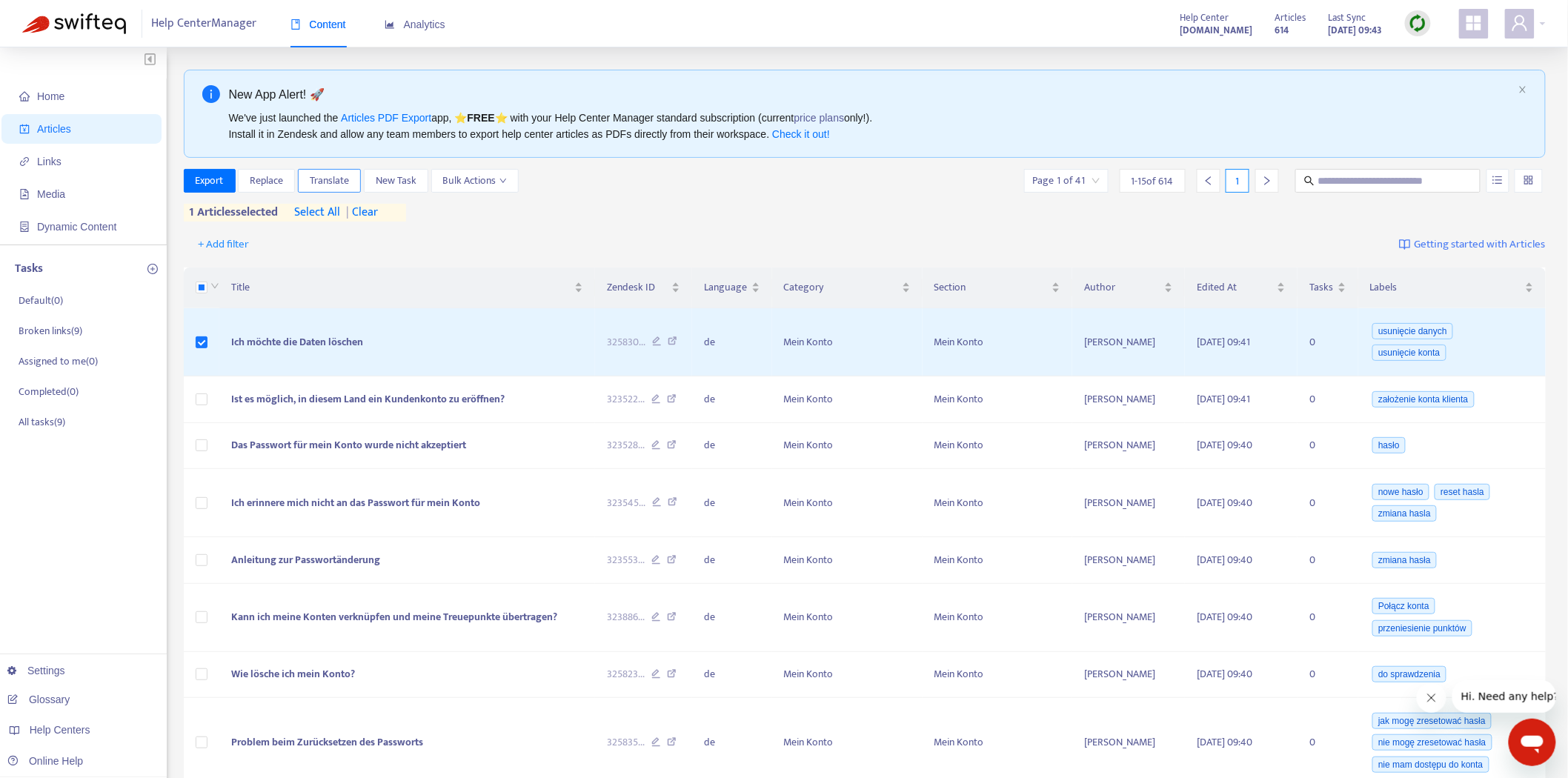
click at [329, 177] on span "Translate" at bounding box center [329, 181] width 39 height 16
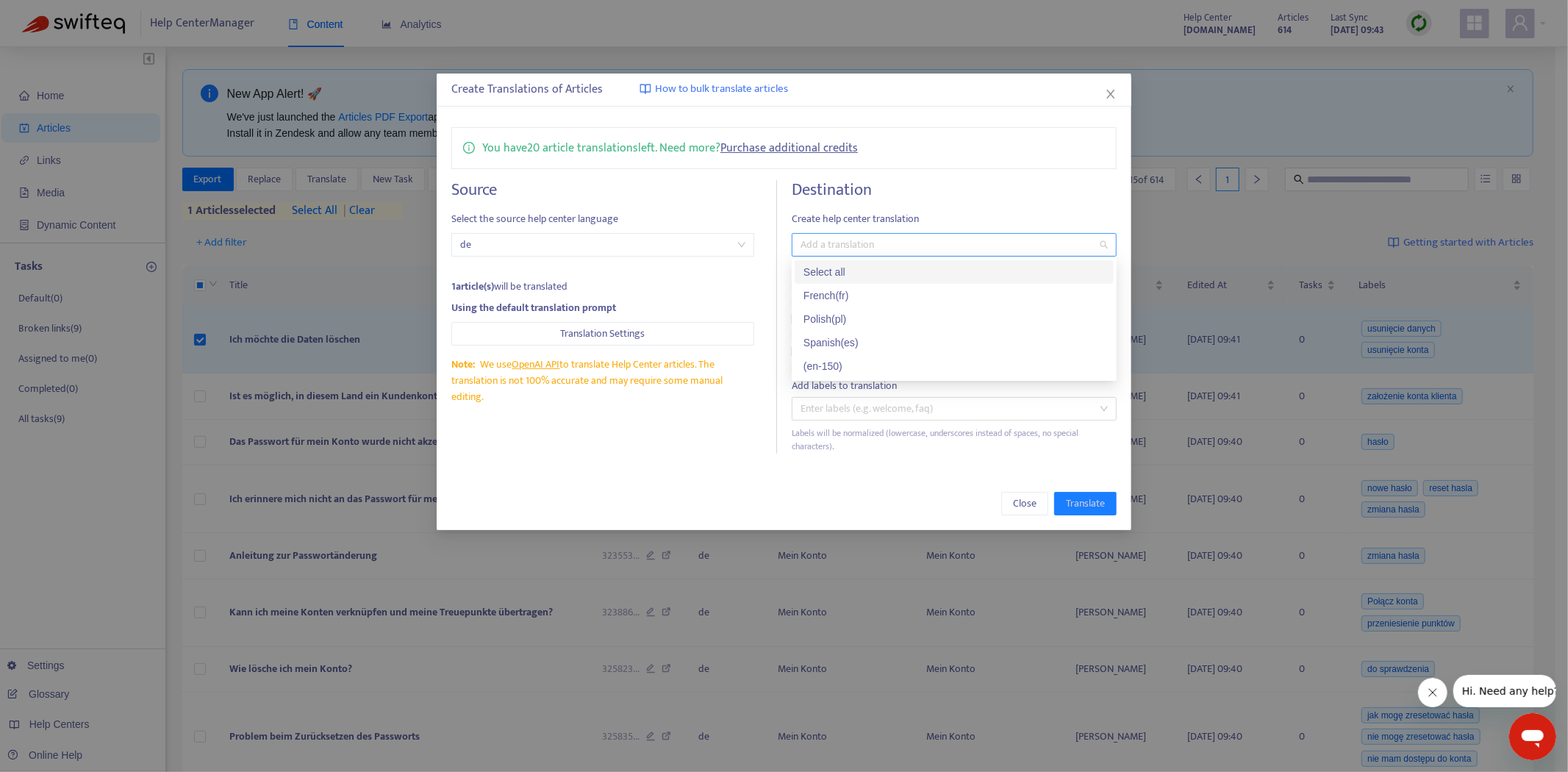
click at [921, 238] on div at bounding box center [946, 245] width 303 height 17
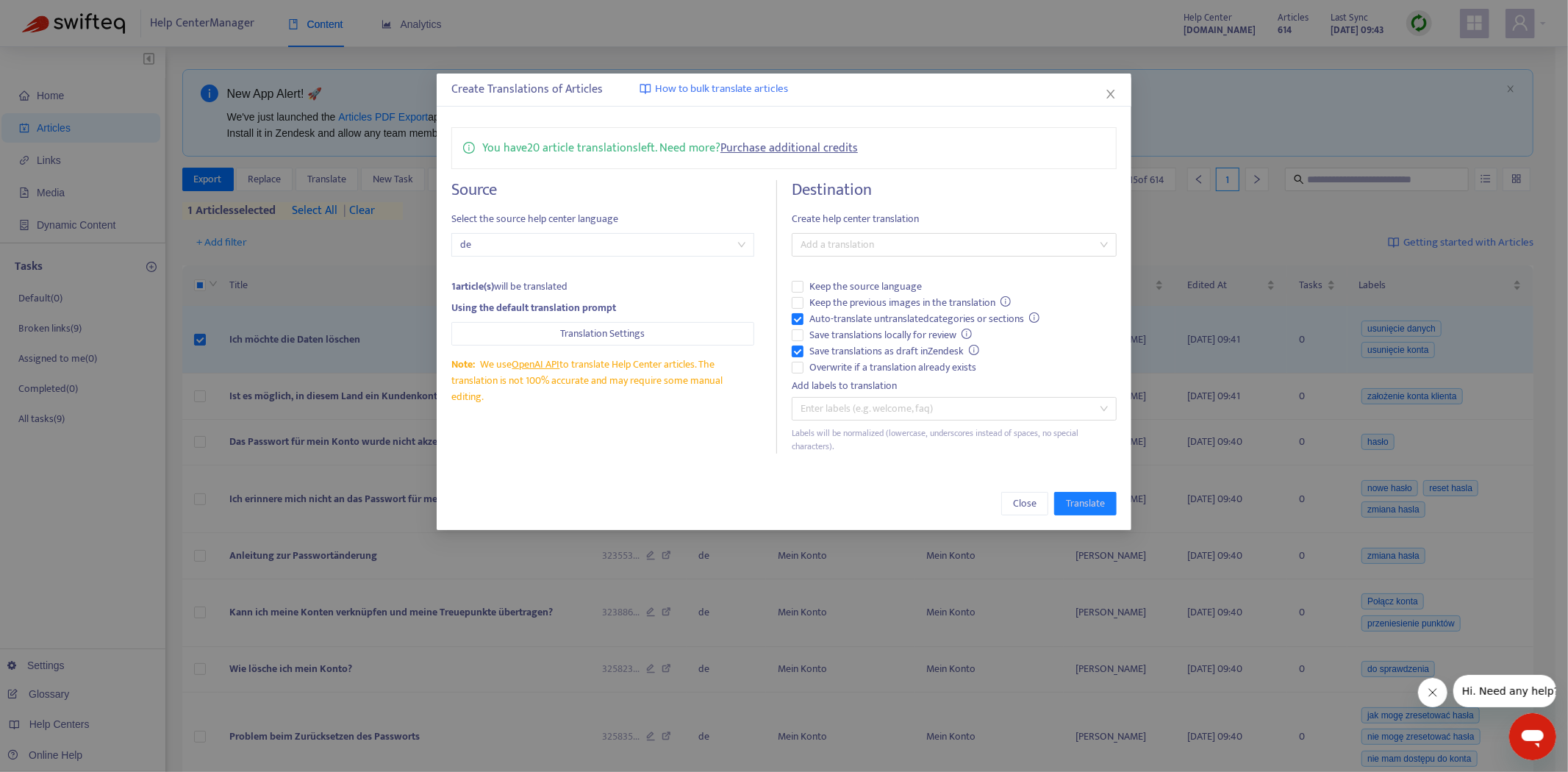
click at [87, 526] on div "Create Translations of Articles How to bulk translate articles You have 20 arti…" at bounding box center [784, 386] width 1568 height 772
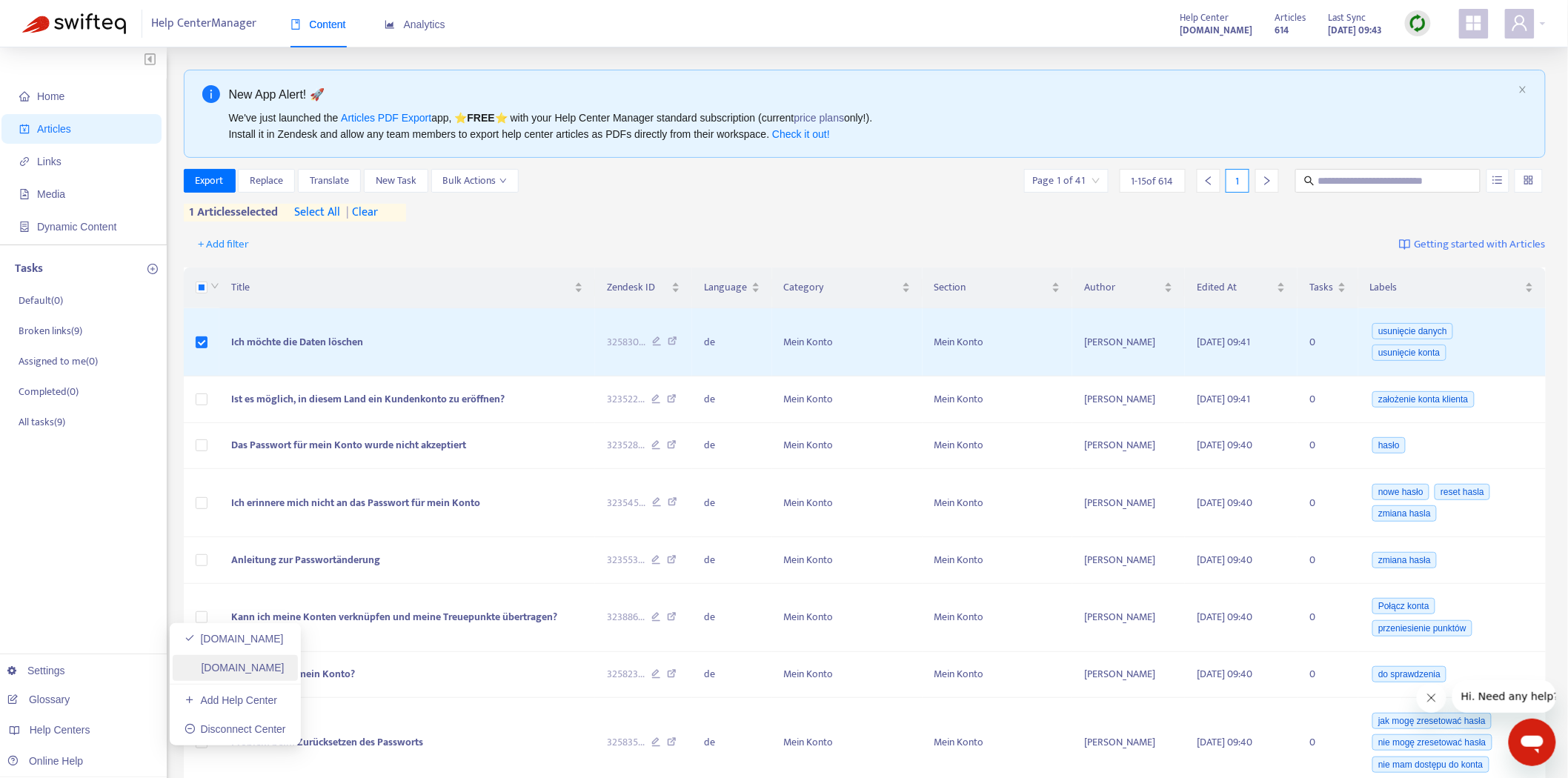
click at [285, 664] on link "[DOMAIN_NAME]" at bounding box center [234, 668] width 100 height 12
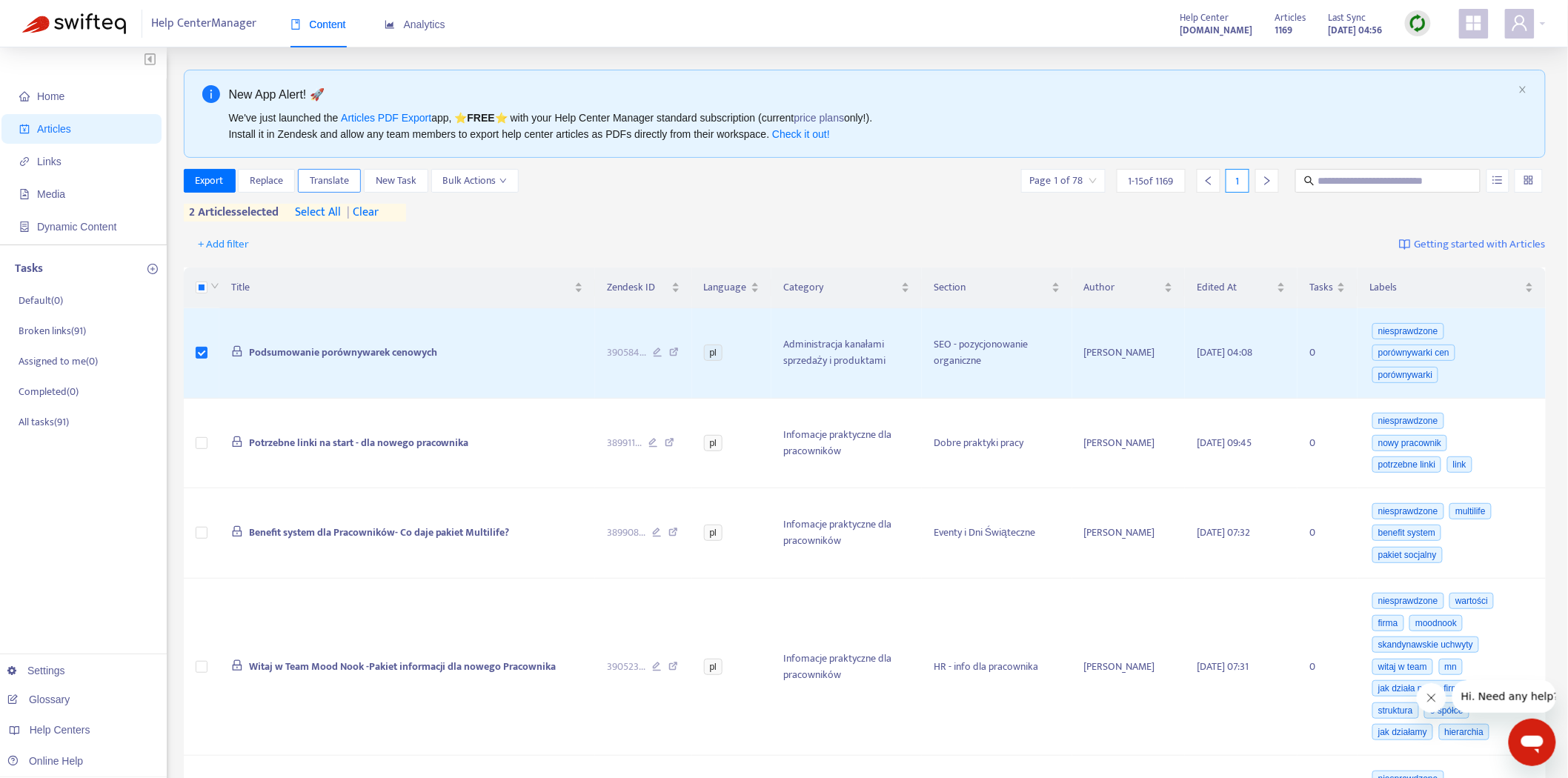
click at [318, 174] on span "Translate" at bounding box center [329, 181] width 39 height 16
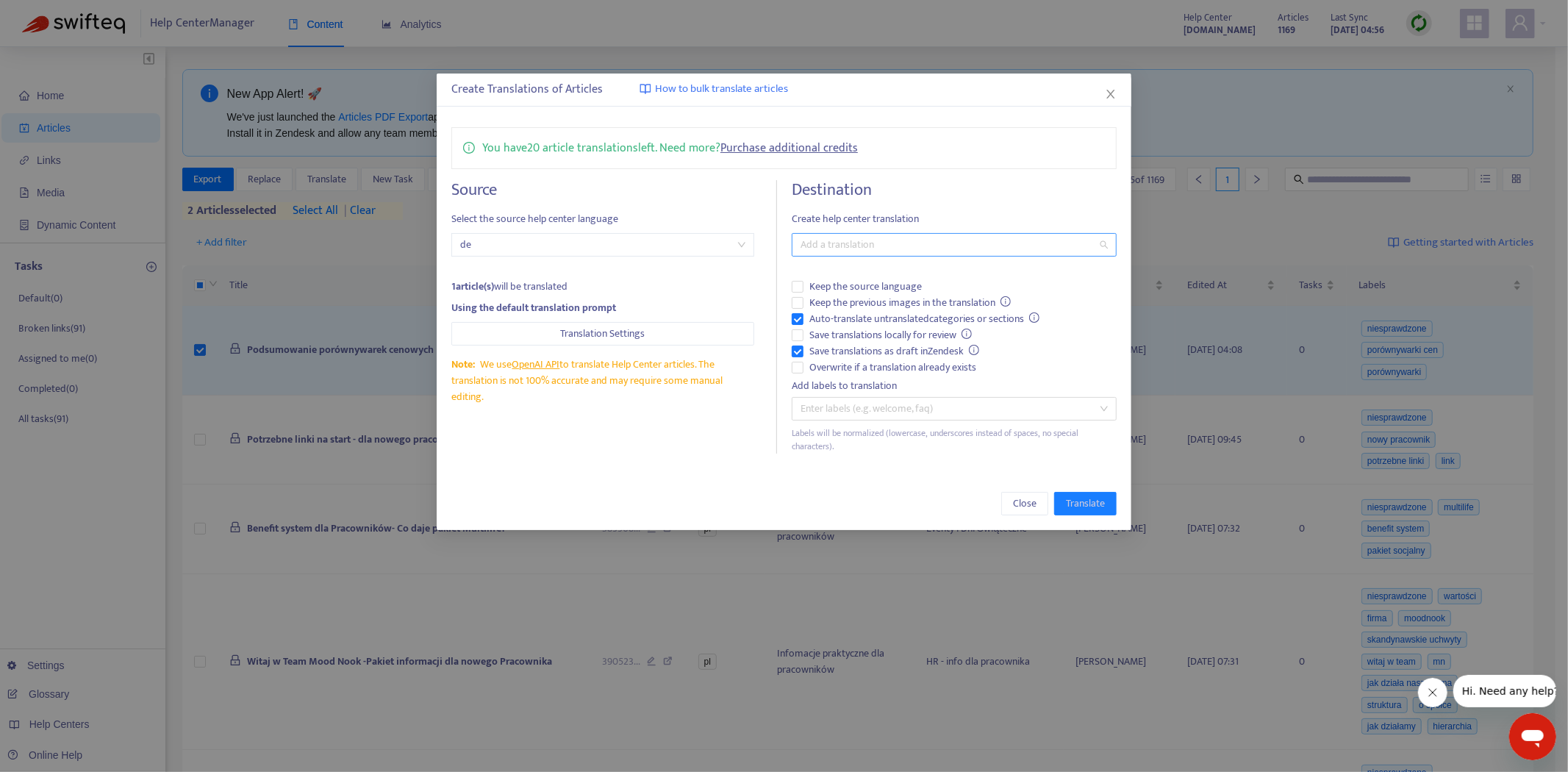
click at [954, 250] on div at bounding box center [946, 245] width 303 height 17
click at [560, 35] on div "Create Translations of Articles How to bulk translate articles You have 20 arti…" at bounding box center [784, 386] width 1568 height 772
